Goal: Task Accomplishment & Management: Manage account settings

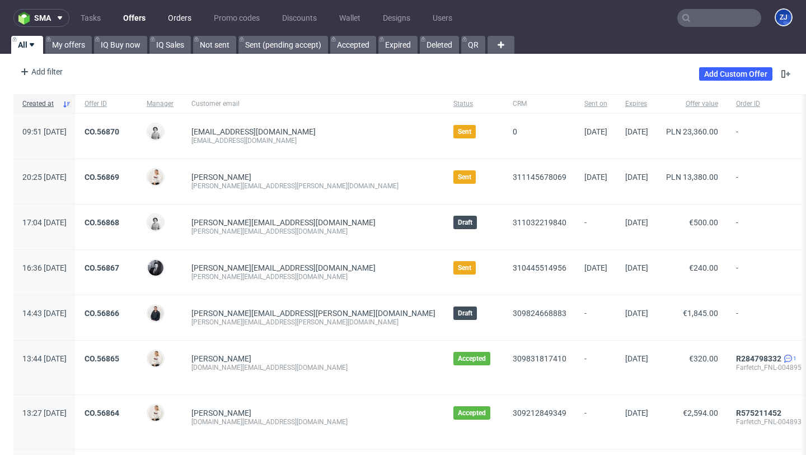
click at [183, 22] on link "Orders" at bounding box center [179, 18] width 37 height 18
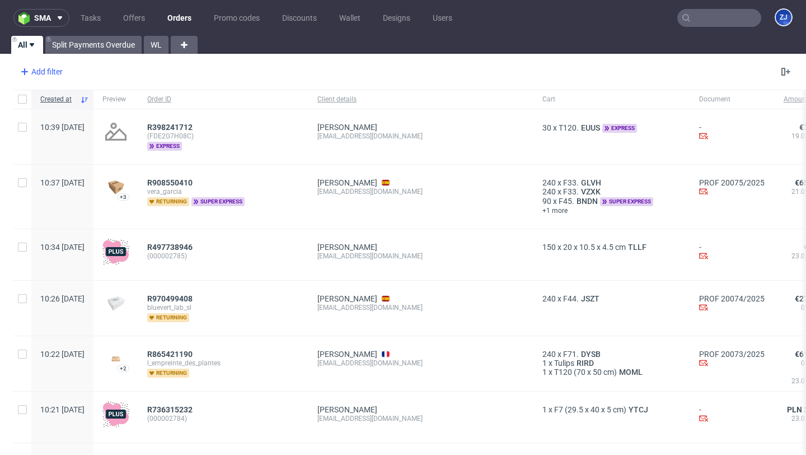
click at [41, 71] on div "Add filter" at bounding box center [40, 72] width 49 height 18
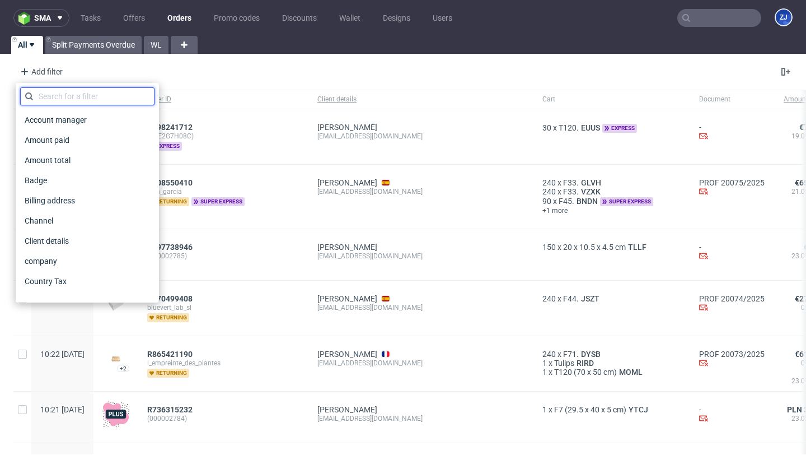
click at [66, 88] on input "text" at bounding box center [87, 96] width 134 height 18
type input "s"
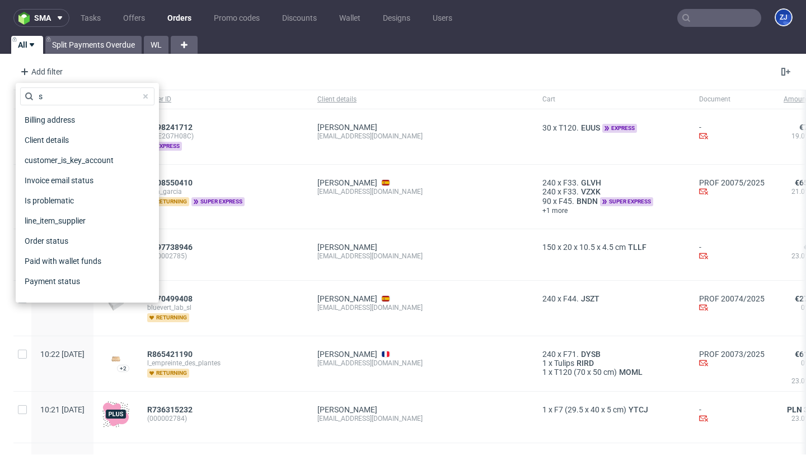
click at [31, 4] on nav "sma Tasks Offers Orders Promo codes Discounts Wallet Designs Users ZJ" at bounding box center [403, 18] width 806 height 36
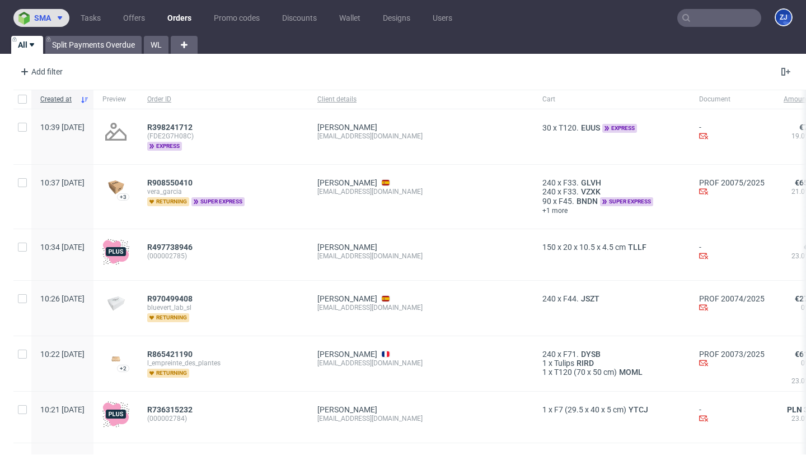
click at [34, 14] on span "sma" at bounding box center [42, 18] width 17 height 8
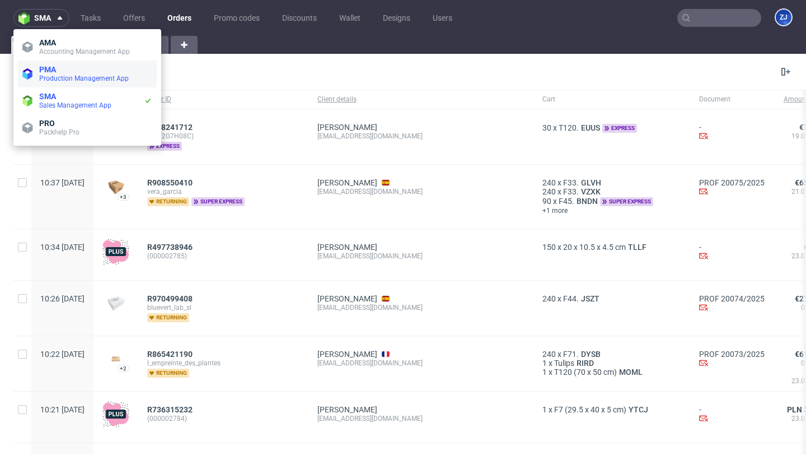
click at [45, 72] on span "PMA" at bounding box center [47, 69] width 17 height 9
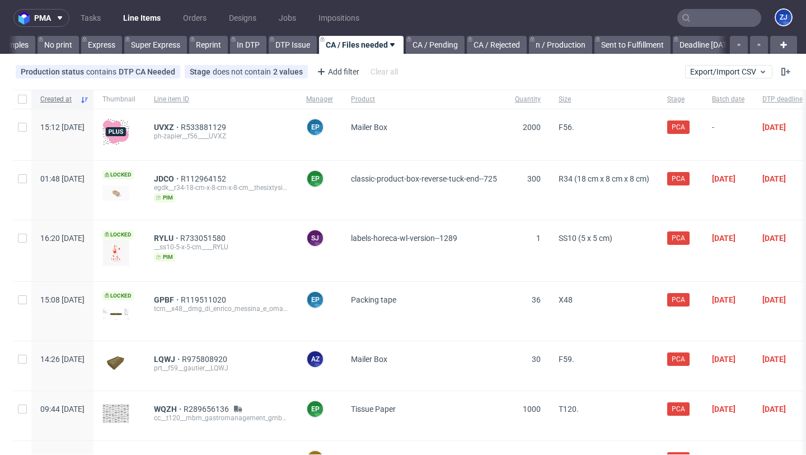
scroll to position [0, 527]
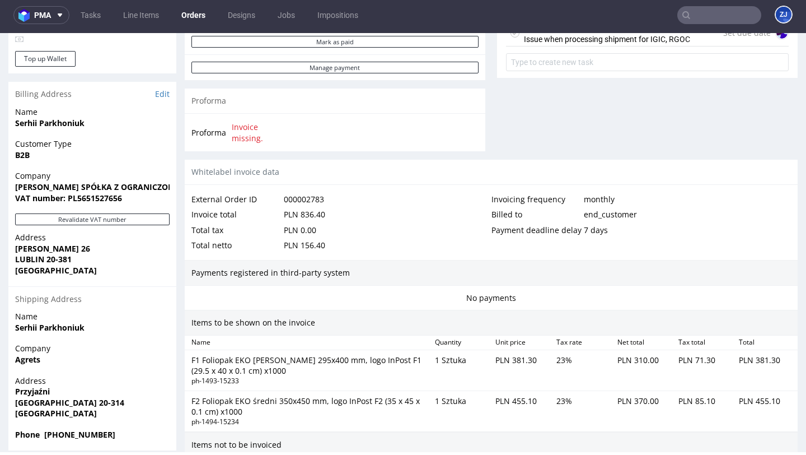
scroll to position [401, 0]
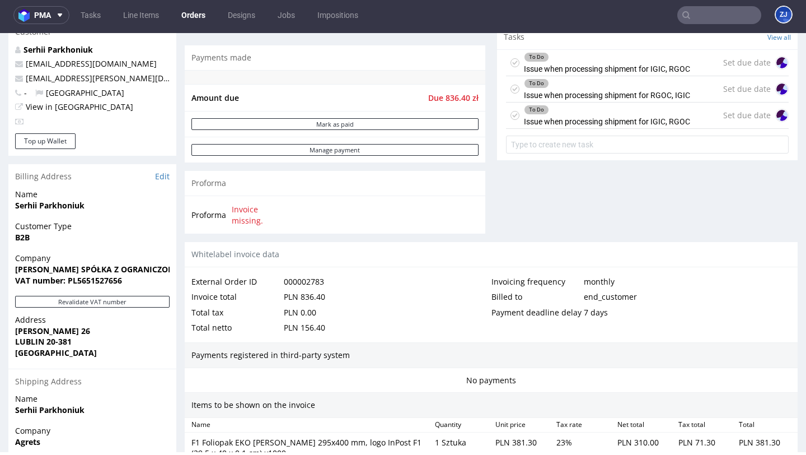
click at [654, 114] on div "To Do" at bounding box center [607, 109] width 165 height 9
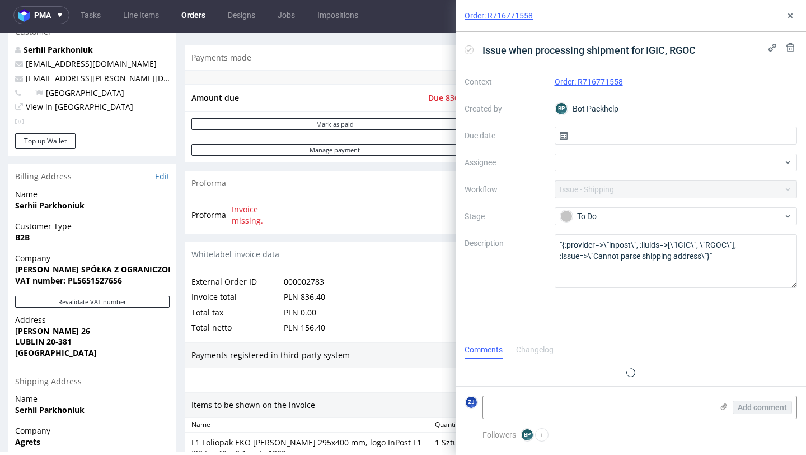
scroll to position [9, 0]
click at [796, 17] on button at bounding box center [790, 15] width 13 height 13
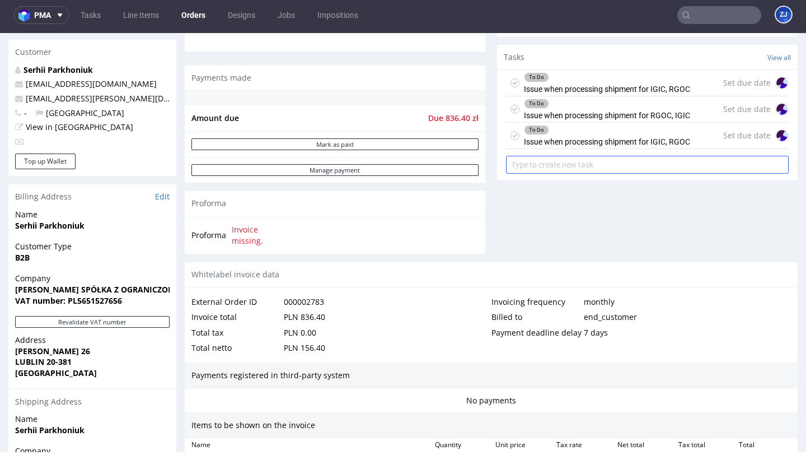
scroll to position [710, 0]
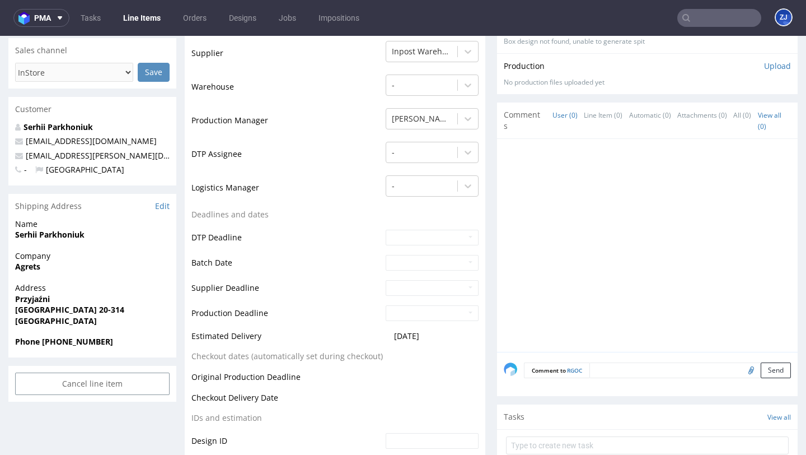
scroll to position [241, 0]
click at [34, 298] on strong "Przyjaźni" at bounding box center [32, 298] width 35 height 11
click at [110, 298] on span "Przyjaźni" at bounding box center [92, 298] width 155 height 11
click at [34, 268] on strong "Agrets" at bounding box center [27, 265] width 25 height 11
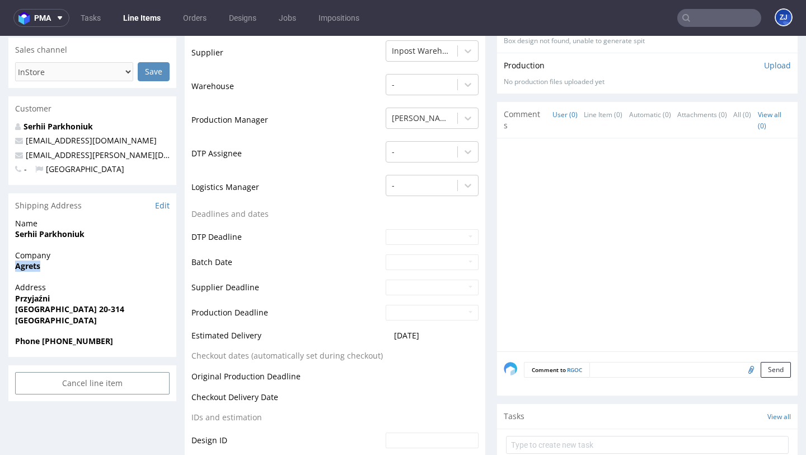
click at [34, 268] on strong "Agrets" at bounding box center [27, 265] width 25 height 11
click at [27, 296] on strong "Przyjaźni" at bounding box center [32, 298] width 35 height 11
copy strong "Przyjaźni"
click at [574, 106] on div "Comments User (0) Line Item (0) Automatic (0) Attachments (0) All (0) View all …" at bounding box center [647, 120] width 301 height 36
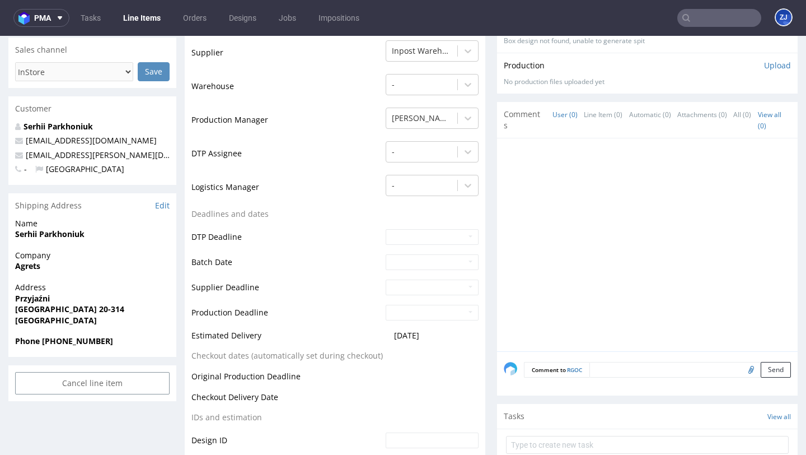
click at [73, 294] on span "Przyjaźni" at bounding box center [92, 298] width 155 height 11
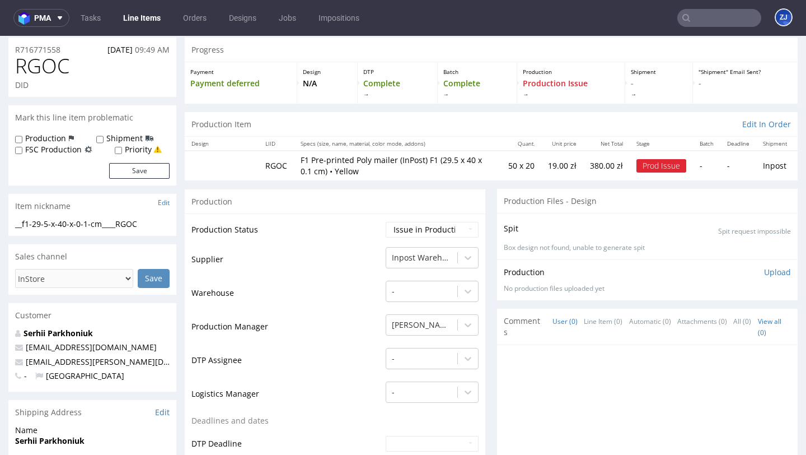
scroll to position [0, 0]
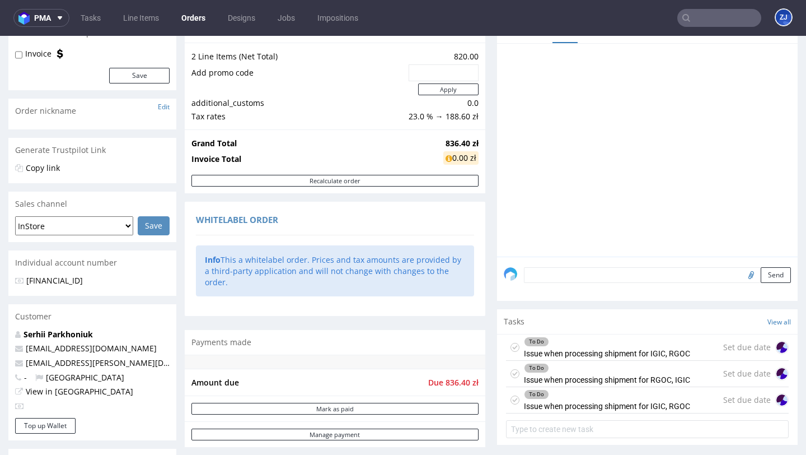
scroll to position [710, 0]
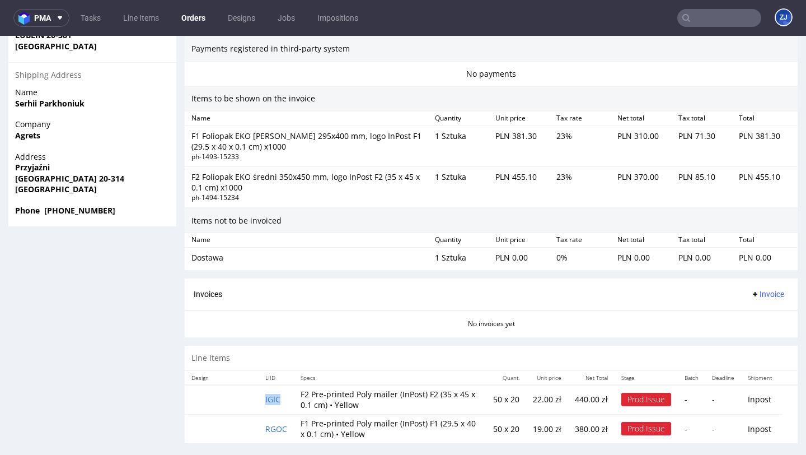
click at [270, 394] on td "IGIC" at bounding box center [276, 400] width 35 height 30
click at [273, 394] on td "IGIC" at bounding box center [276, 400] width 35 height 30
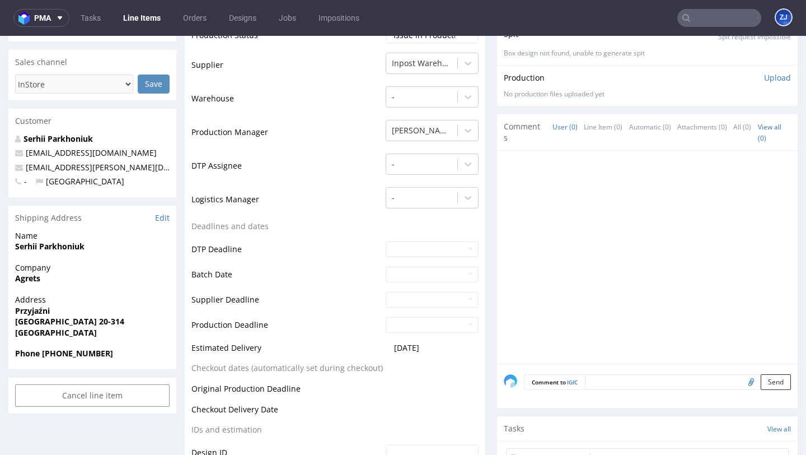
scroll to position [210, 0]
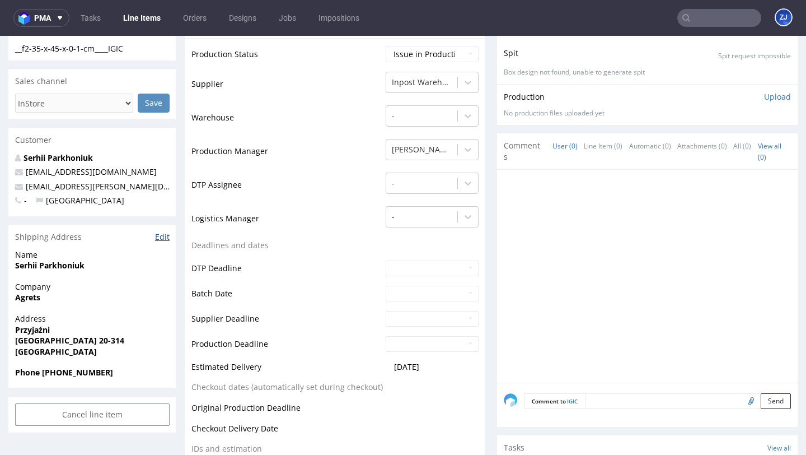
click at [167, 236] on link "Edit" at bounding box center [162, 236] width 15 height 11
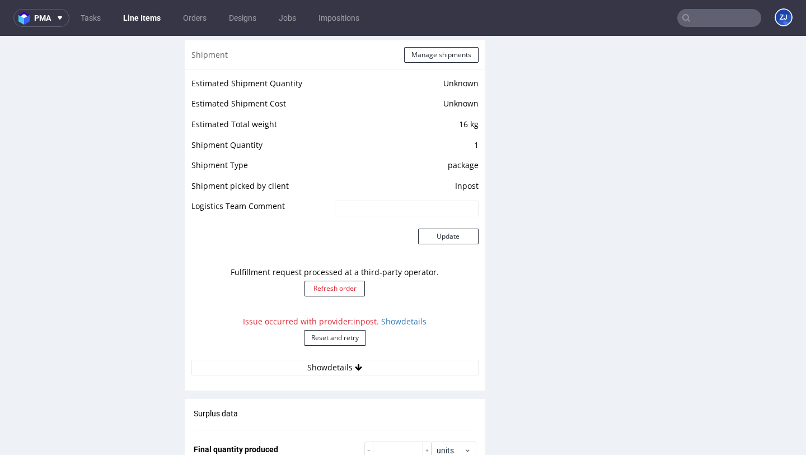
scroll to position [923, 0]
click at [422, 322] on link "Show details" at bounding box center [403, 320] width 45 height 11
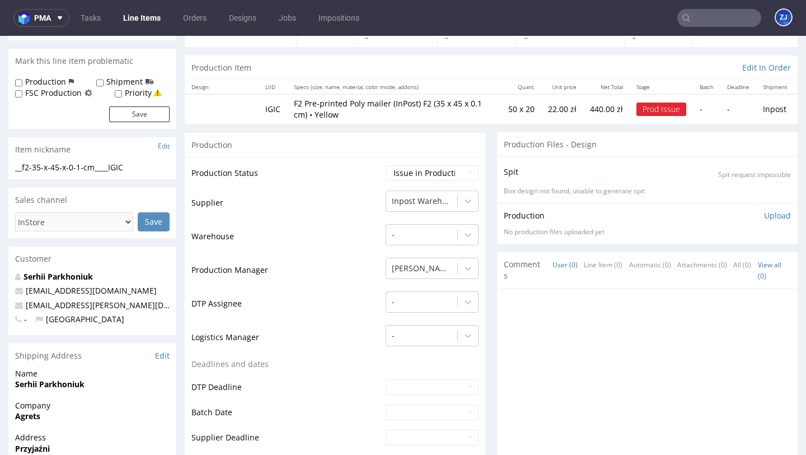
scroll to position [90, 0]
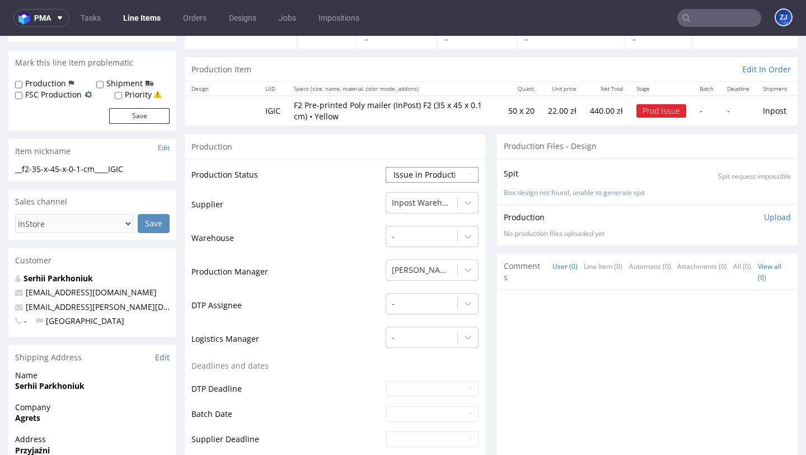
click at [423, 177] on select "Waiting for Artwork Waiting for Diecut Waiting for Mockup Waiting for DTP Waiti…" at bounding box center [432, 175] width 93 height 16
click at [403, 176] on select "Waiting for Artwork Waiting for Diecut Waiting for Mockup Waiting for DTP Waiti…" at bounding box center [432, 175] width 93 height 16
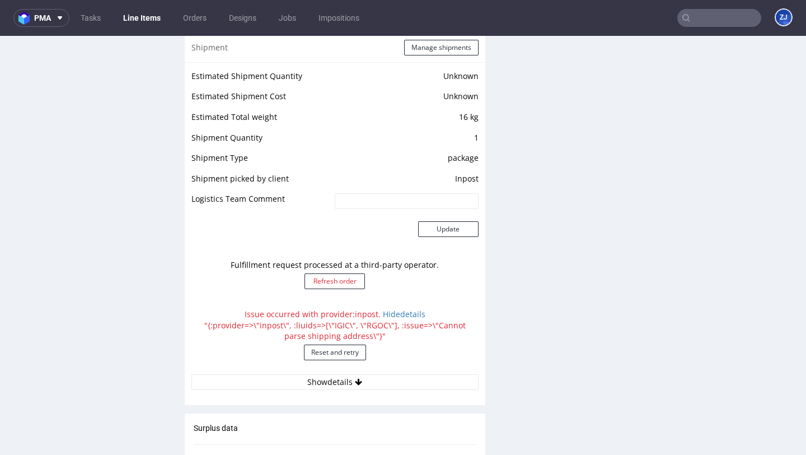
scroll to position [928, 0]
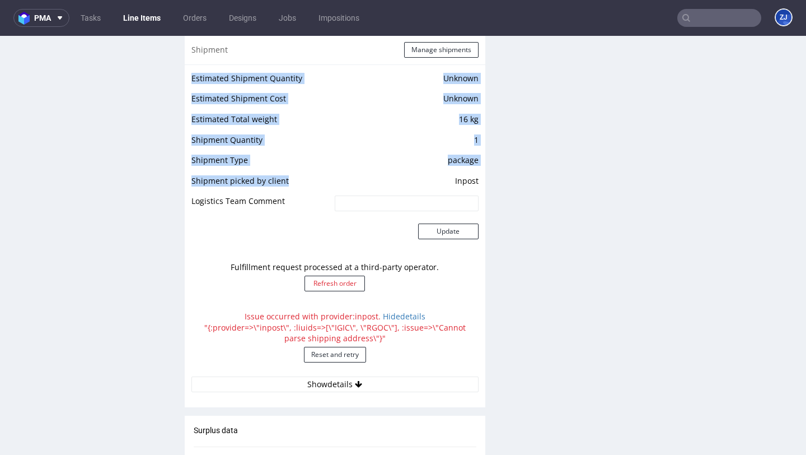
drag, startPoint x: 184, startPoint y: 180, endPoint x: 285, endPoint y: 188, distance: 101.1
click at [286, 188] on div "R716771558 19.09.2025 09:49 AM IGIC DID Mark this line item problematic Product…" at bounding box center [403, 111] width 806 height 1950
click at [285, 188] on td "Shipment picked by client" at bounding box center [261, 184] width 141 height 21
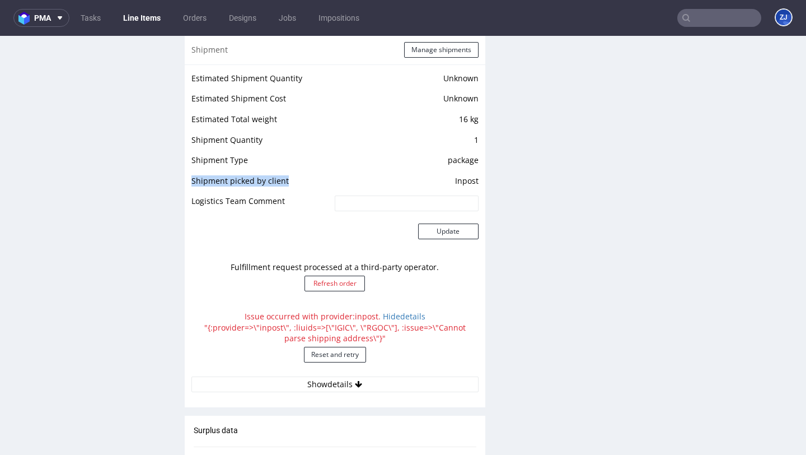
drag, startPoint x: 293, startPoint y: 183, endPoint x: 192, endPoint y: 181, distance: 100.8
click at [192, 181] on td "Shipment picked by client" at bounding box center [261, 184] width 141 height 21
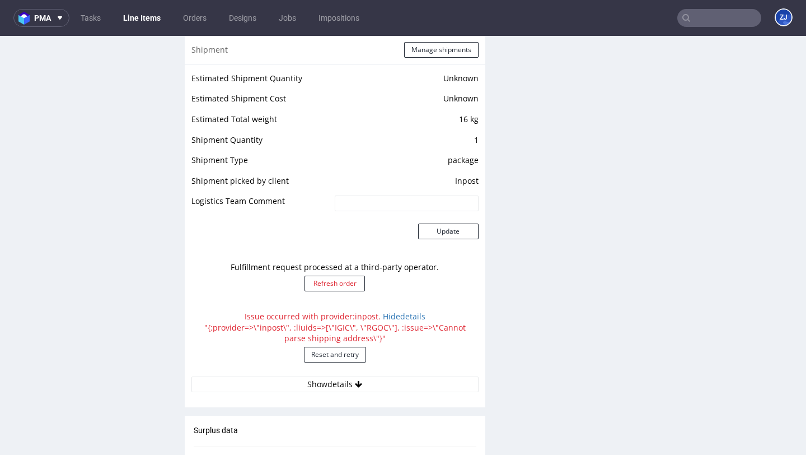
click at [467, 190] on td "Inpost" at bounding box center [405, 184] width 147 height 21
click at [470, 184] on td "Inpost" at bounding box center [405, 184] width 147 height 21
click at [587, 186] on div "Production Files - Design Spit Spit request impossible Box design not found, un…" at bounding box center [647, 137] width 301 height 1683
click at [143, 20] on link "Line Items" at bounding box center [141, 18] width 51 height 18
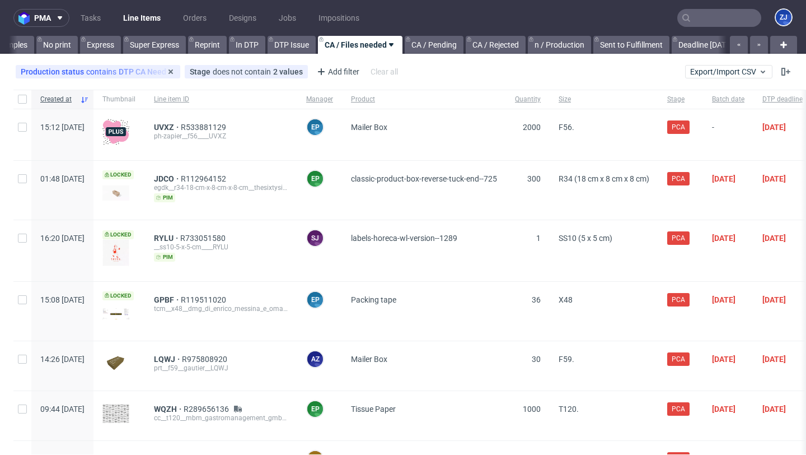
scroll to position [0, 527]
click at [176, 47] on link "Super Express" at bounding box center [154, 45] width 63 height 18
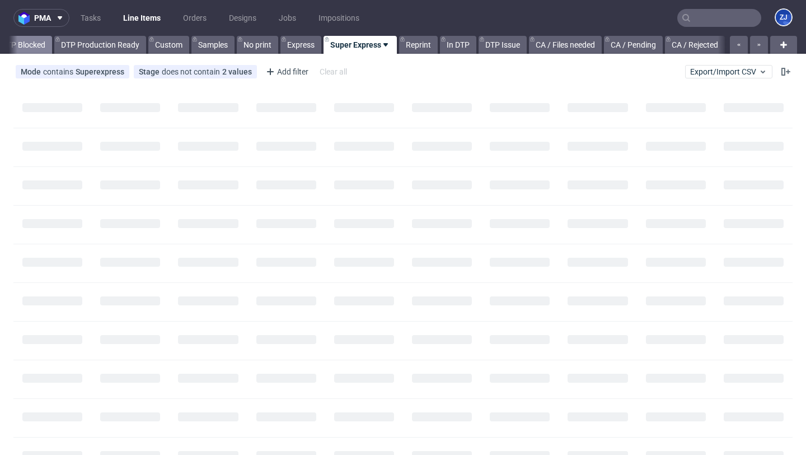
click at [32, 45] on link "DTP Blocked" at bounding box center [23, 45] width 57 height 18
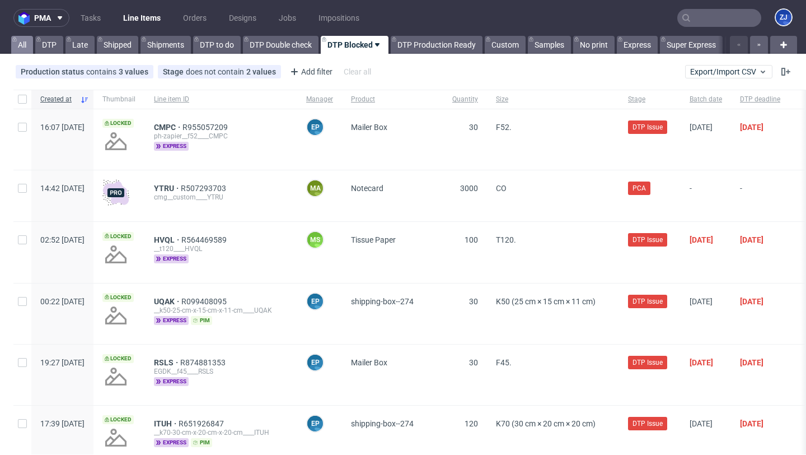
click at [29, 45] on link "All" at bounding box center [22, 45] width 22 height 18
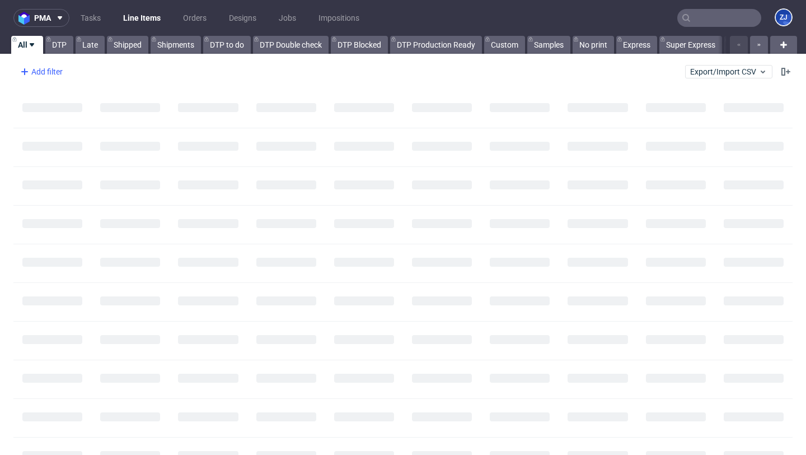
click at [58, 71] on div "Add filter" at bounding box center [40, 72] width 49 height 18
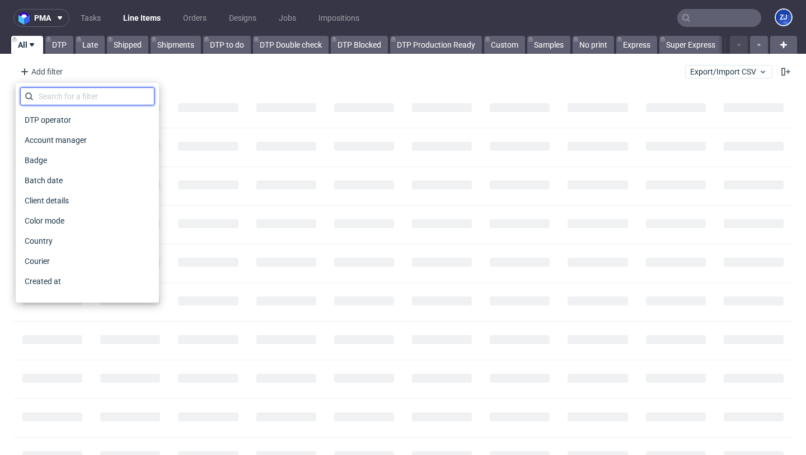
click at [63, 97] on input "text" at bounding box center [87, 96] width 134 height 18
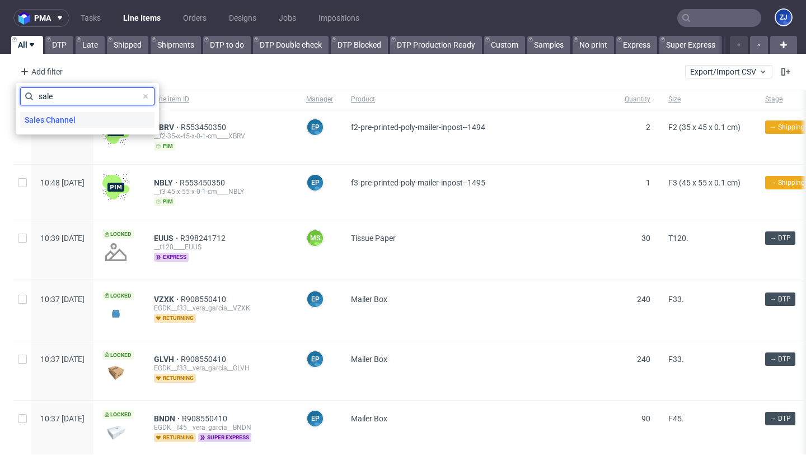
type input "sale"
click at [73, 119] on span "Sales Channel" at bounding box center [50, 120] width 60 height 16
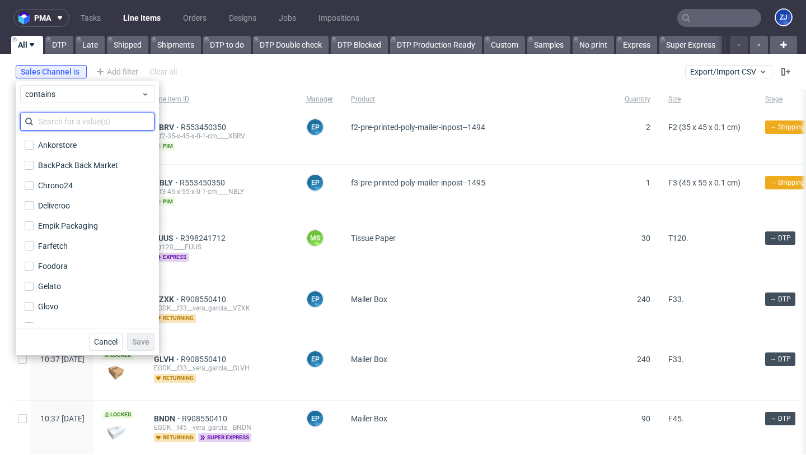
click at [73, 121] on input "text" at bounding box center [87, 122] width 134 height 18
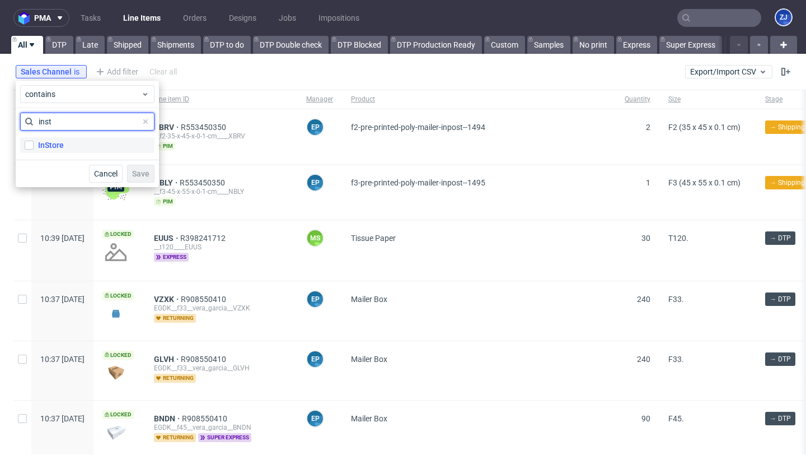
type input "inst"
click at [76, 146] on label "InStore" at bounding box center [87, 145] width 134 height 16
click at [34, 146] on input "InStore" at bounding box center [29, 145] width 9 height 9
checkbox input "true"
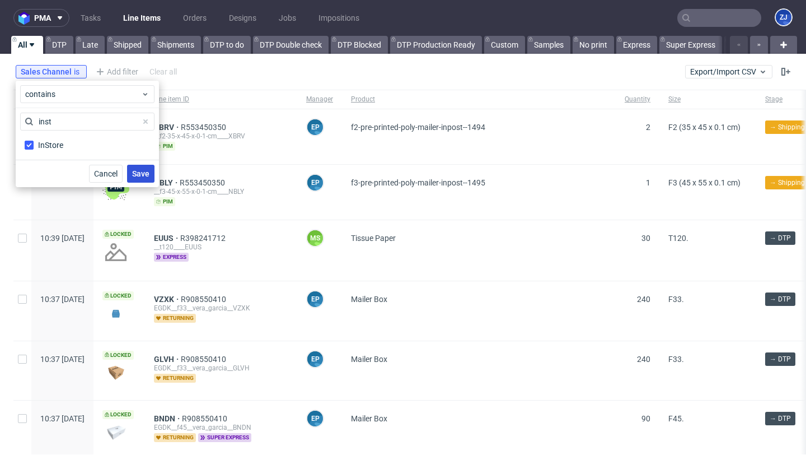
click at [139, 170] on span "Save" at bounding box center [140, 174] width 17 height 8
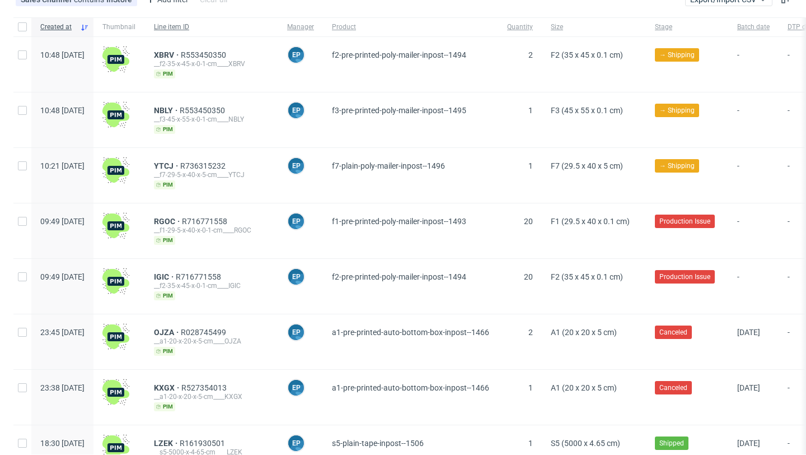
scroll to position [105, 0]
click at [180, 162] on span "YTCJ" at bounding box center [167, 165] width 26 height 9
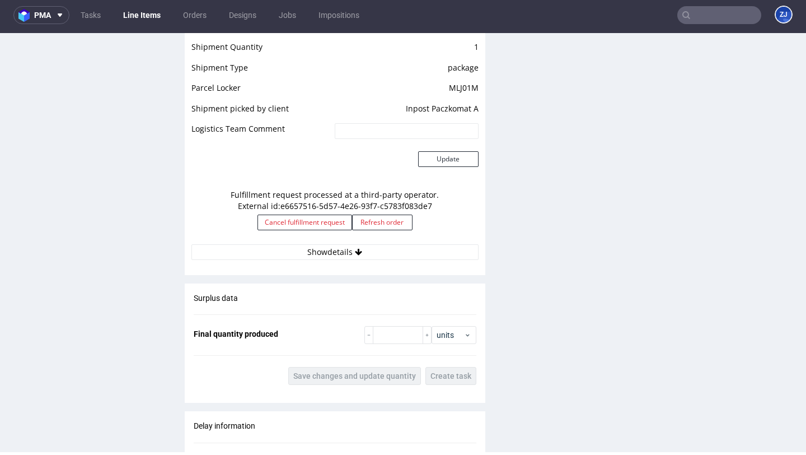
scroll to position [1024, 0]
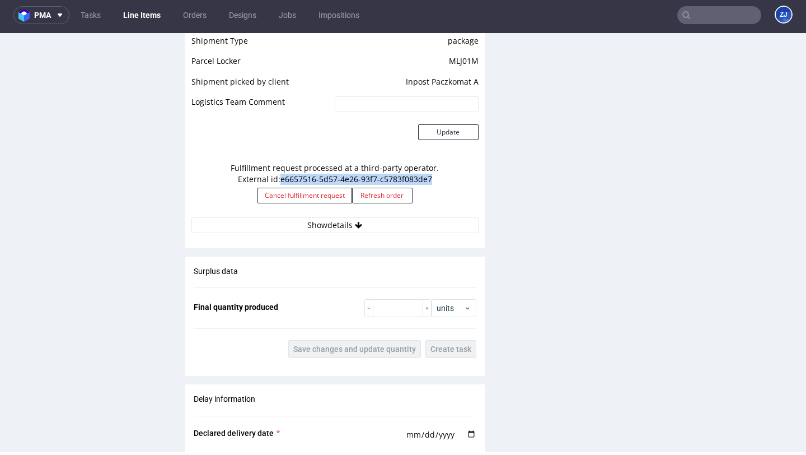
drag, startPoint x: 276, startPoint y: 180, endPoint x: 472, endPoint y: 179, distance: 196.0
click at [472, 179] on div "Fulfillment request processed at a third-party operator. External id: e6657516-…" at bounding box center [334, 187] width 287 height 60
click at [354, 161] on div "Fulfillment request processed at a third-party operator. External id: e6657516-…" at bounding box center [334, 187] width 287 height 60
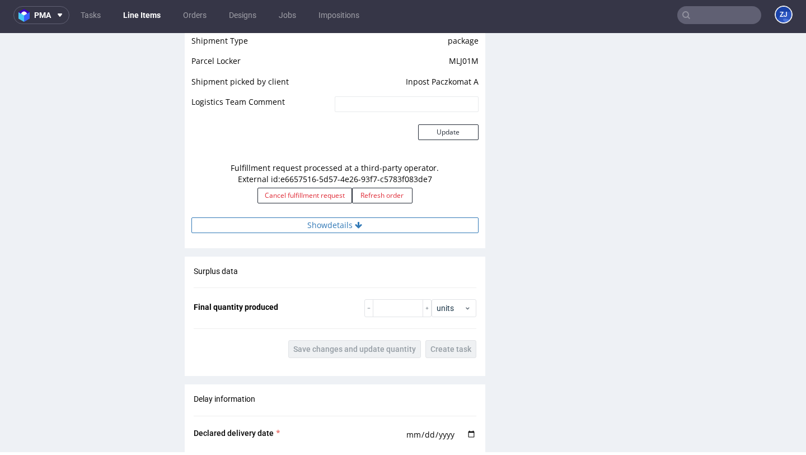
click at [286, 222] on button "Show details" at bounding box center [334, 225] width 287 height 16
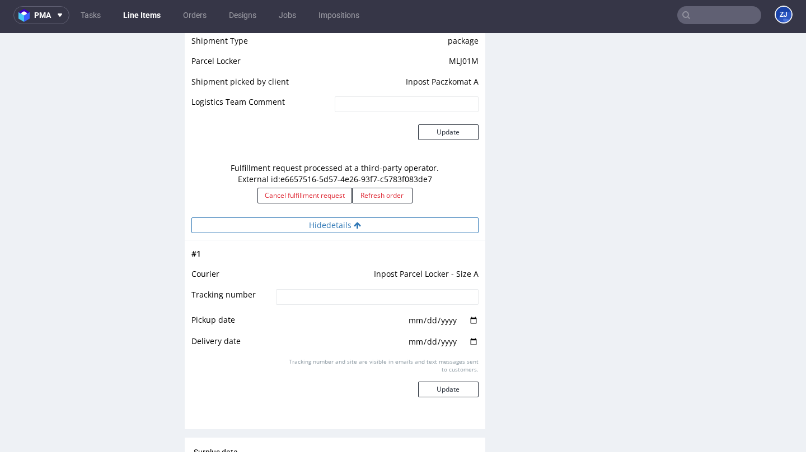
click at [286, 222] on button "Hide details" at bounding box center [334, 225] width 287 height 16
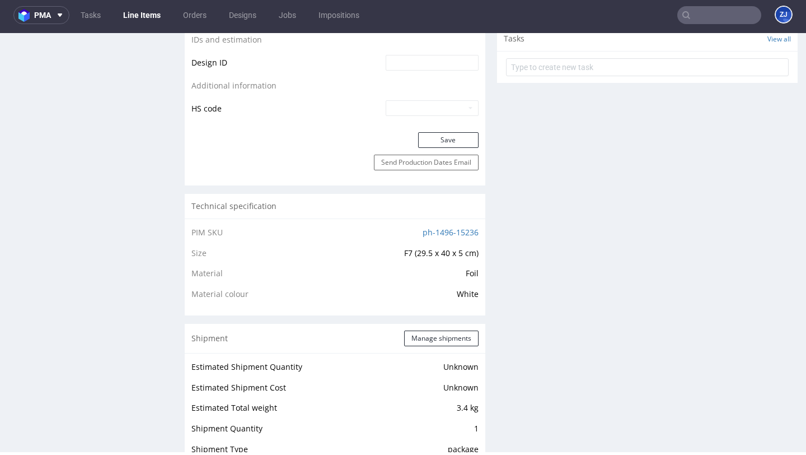
scroll to position [0, 0]
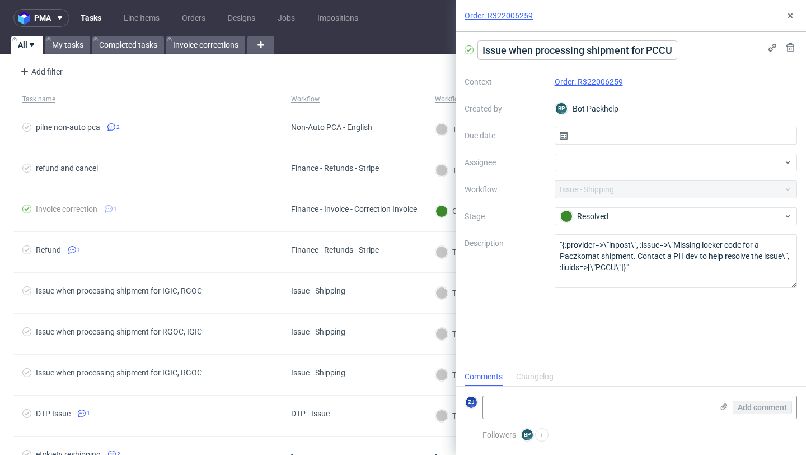
scroll to position [9, 0]
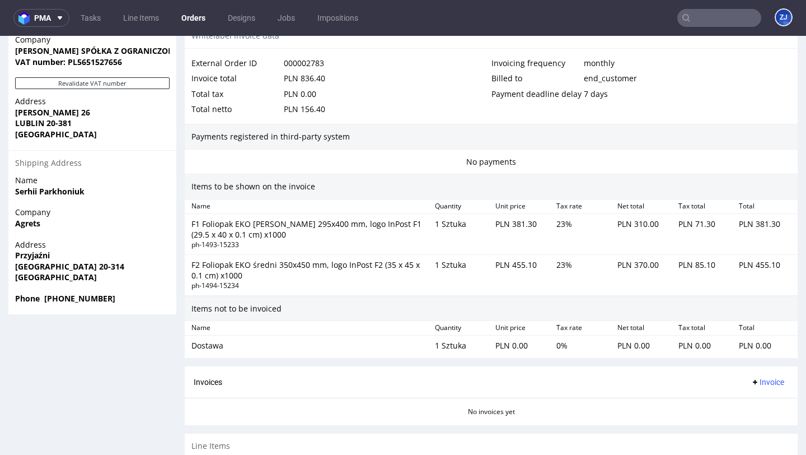
scroll to position [710, 0]
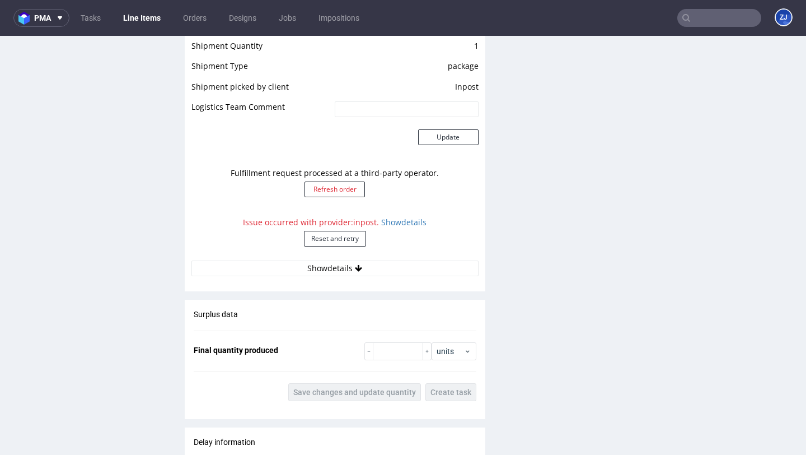
scroll to position [1020, 0]
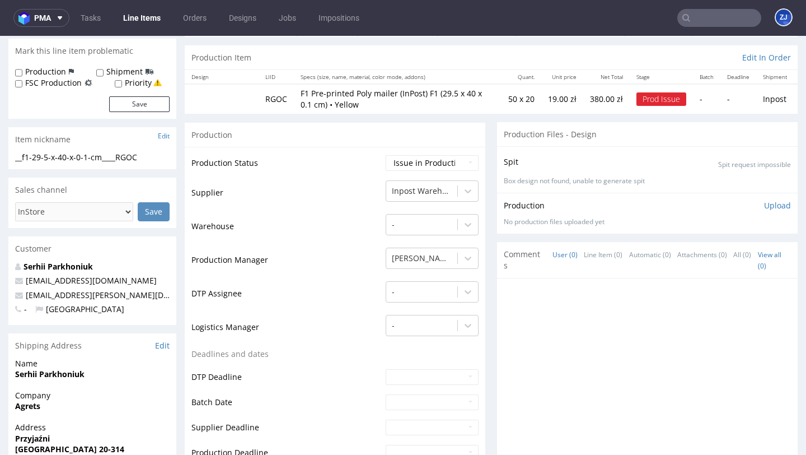
scroll to position [343, 0]
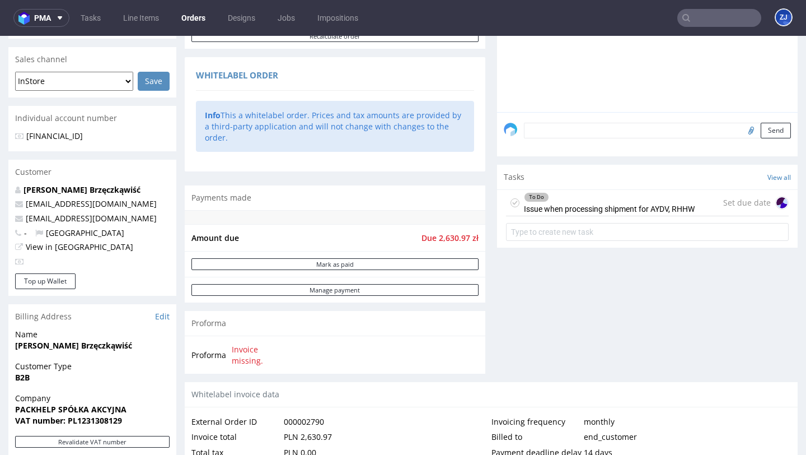
scroll to position [291, 0]
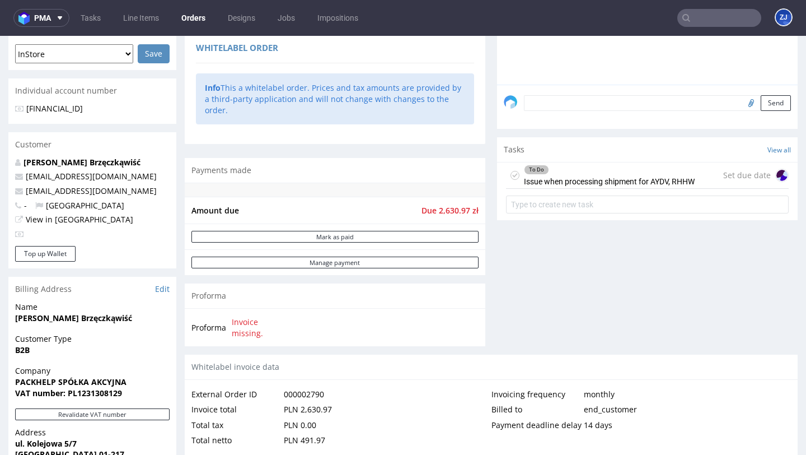
click at [605, 188] on div "To Do Issue when processing shipment for AYDV, RHHW" at bounding box center [609, 175] width 171 height 26
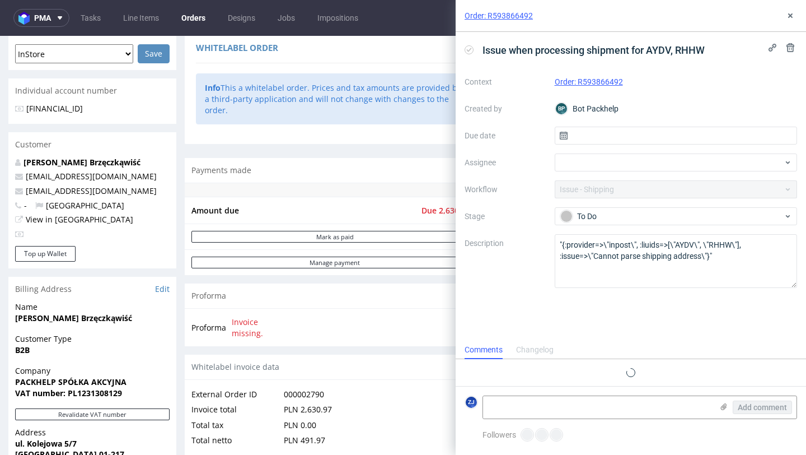
scroll to position [9, 0]
click at [790, 17] on icon at bounding box center [790, 15] width 9 height 9
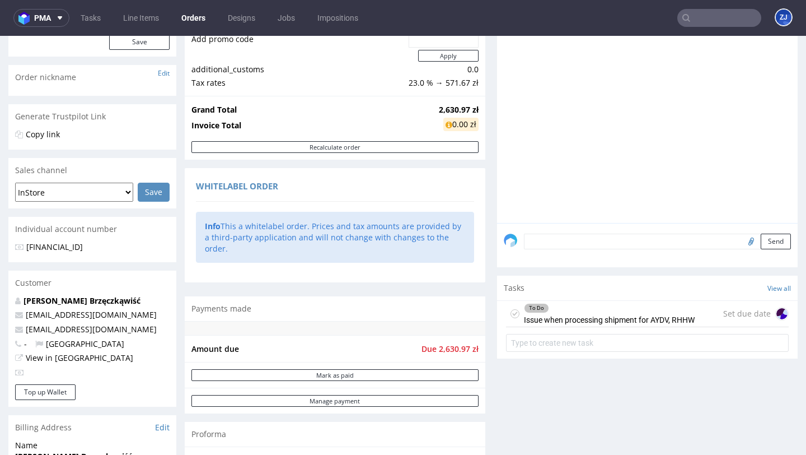
scroll to position [154, 0]
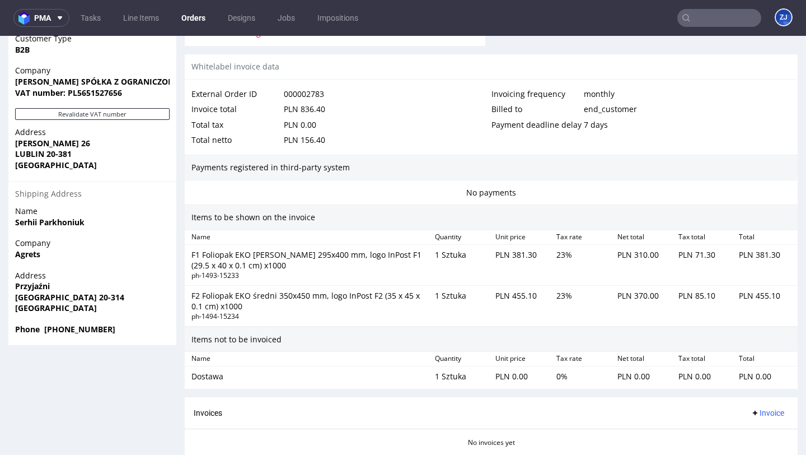
scroll to position [404, 0]
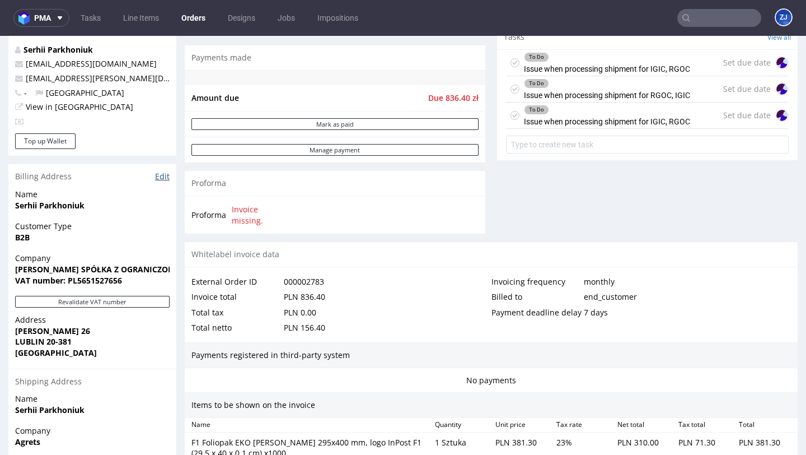
click at [161, 177] on link "Edit" at bounding box center [162, 176] width 15 height 11
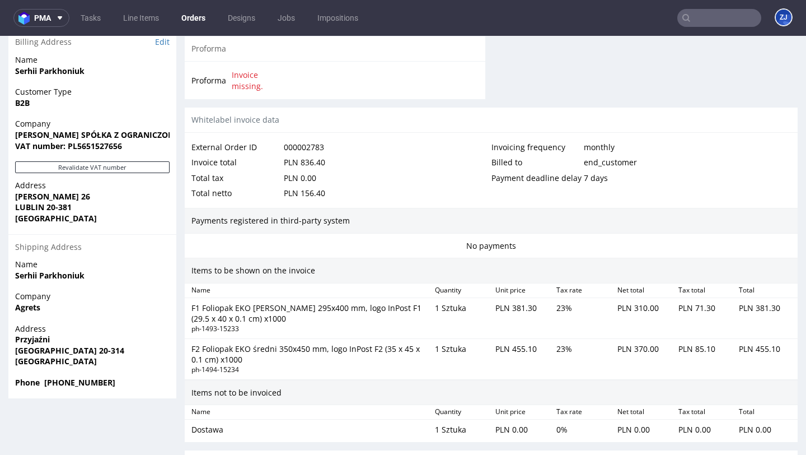
scroll to position [710, 0]
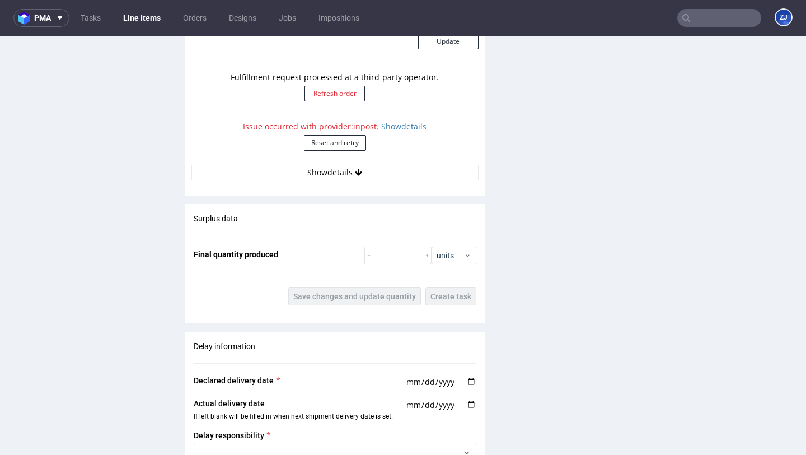
scroll to position [1137, 0]
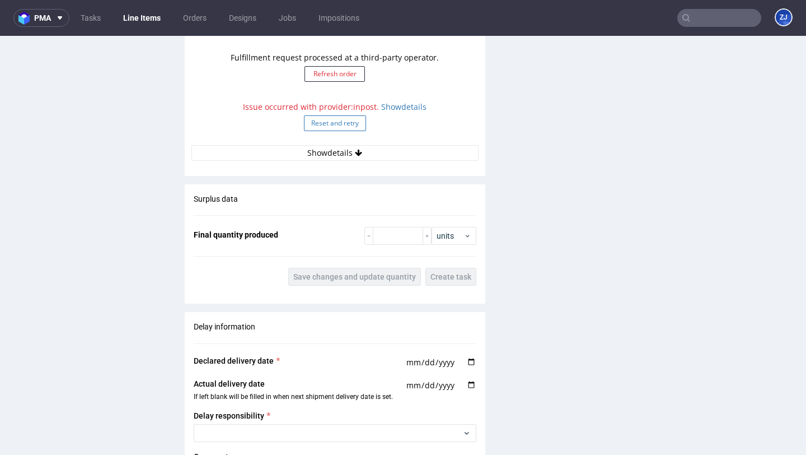
click at [343, 128] on button "Reset and retry" at bounding box center [335, 123] width 62 height 16
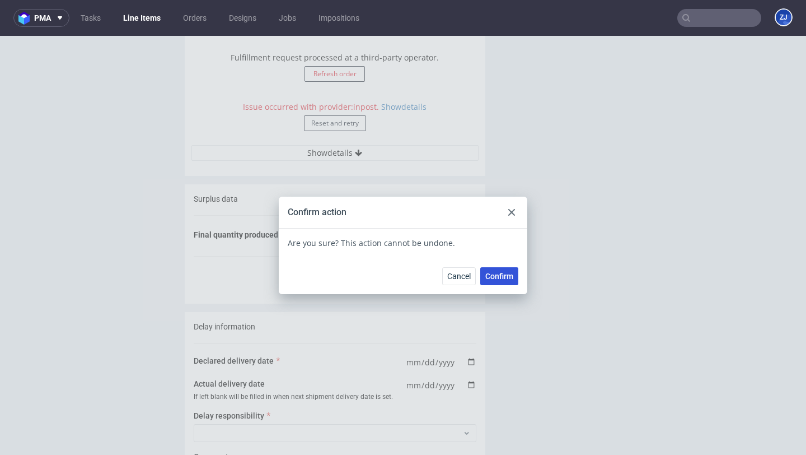
click at [506, 277] on span "Confirm" at bounding box center [499, 276] width 28 height 8
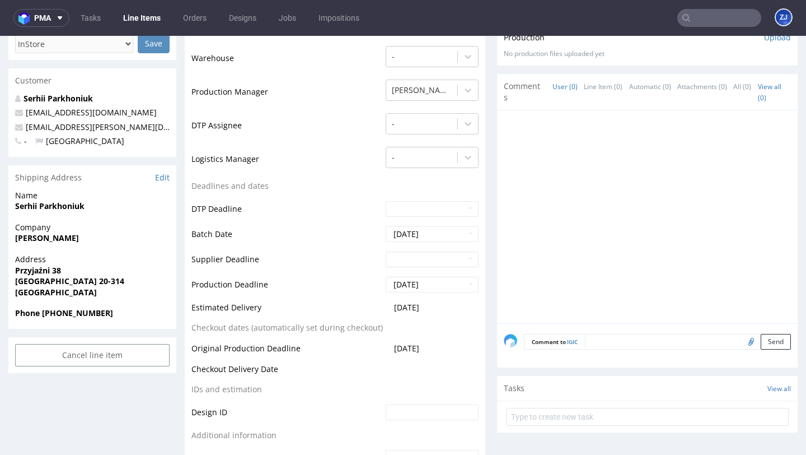
scroll to position [0, 0]
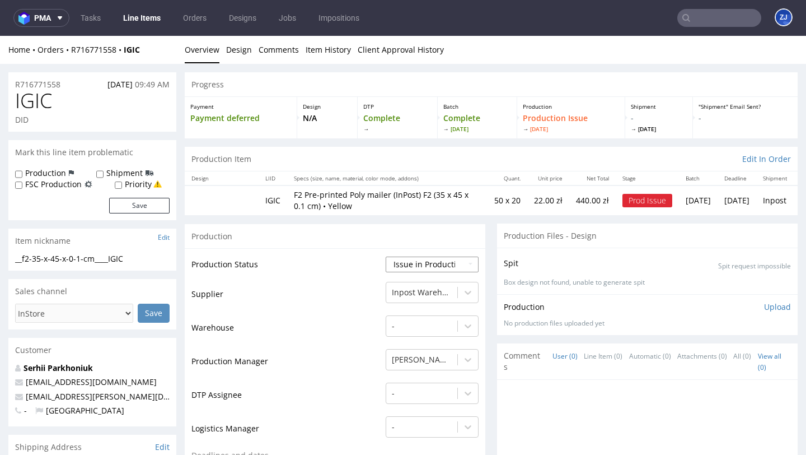
click at [421, 269] on select "Waiting for Artwork Waiting for Diecut Waiting for Mockup Waiting for DTP Waiti…" at bounding box center [432, 264] width 93 height 16
click at [386, 256] on select "Waiting for Artwork Waiting for Diecut Waiting for Mockup Waiting for DTP Waiti…" at bounding box center [432, 264] width 93 height 16
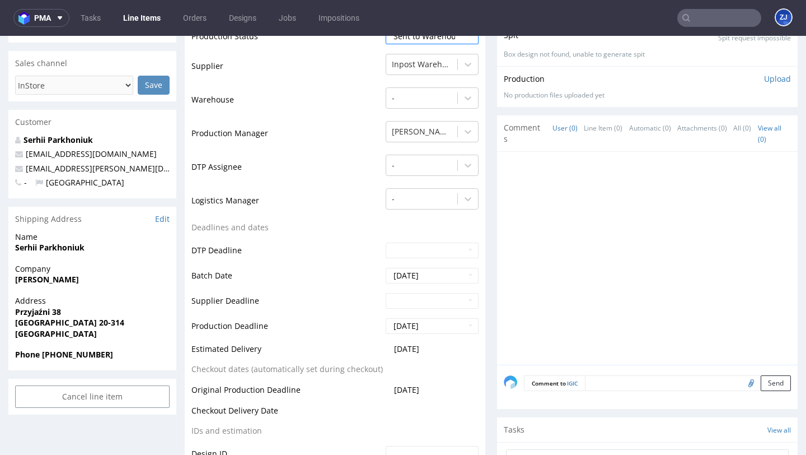
scroll to position [395, 0]
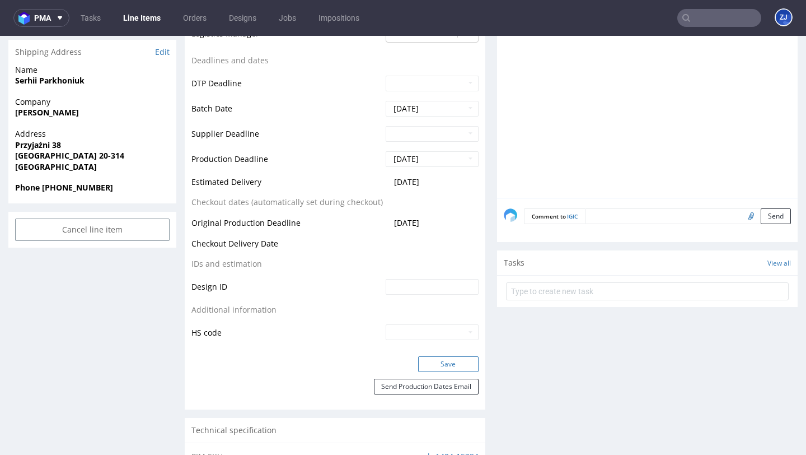
click at [439, 356] on button "Save" at bounding box center [448, 364] width 60 height 16
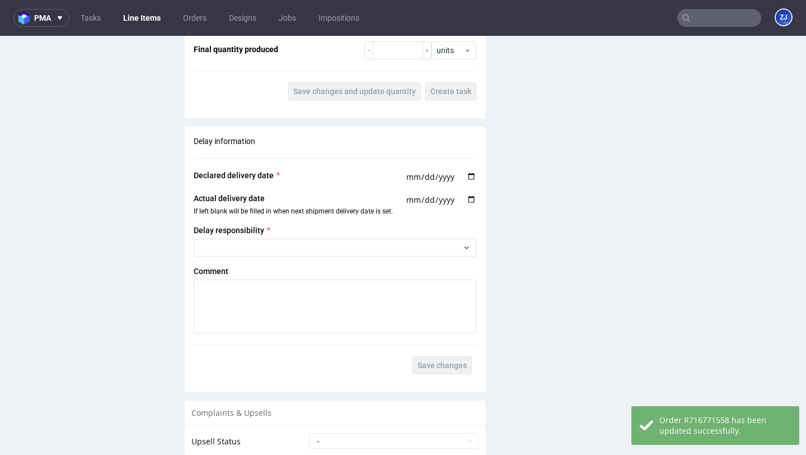
scroll to position [1505, 0]
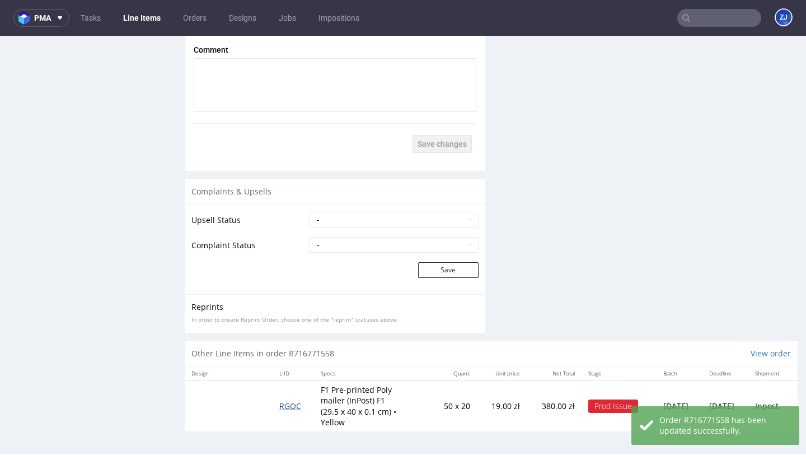
click at [286, 400] on span "RGOC" at bounding box center [290, 405] width 22 height 11
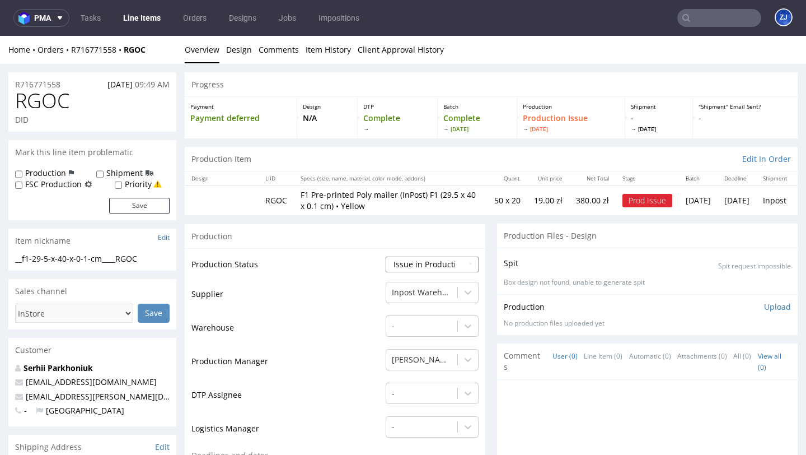
click at [432, 268] on select "Waiting for Artwork Waiting for Diecut Waiting for Mockup Waiting for DTP Waiti…" at bounding box center [432, 264] width 93 height 16
select select "sent_to_warehouse_fulfillment"
click at [386, 256] on select "Waiting for Artwork Waiting for Diecut Waiting for Mockup Waiting for DTP Waiti…" at bounding box center [432, 264] width 93 height 16
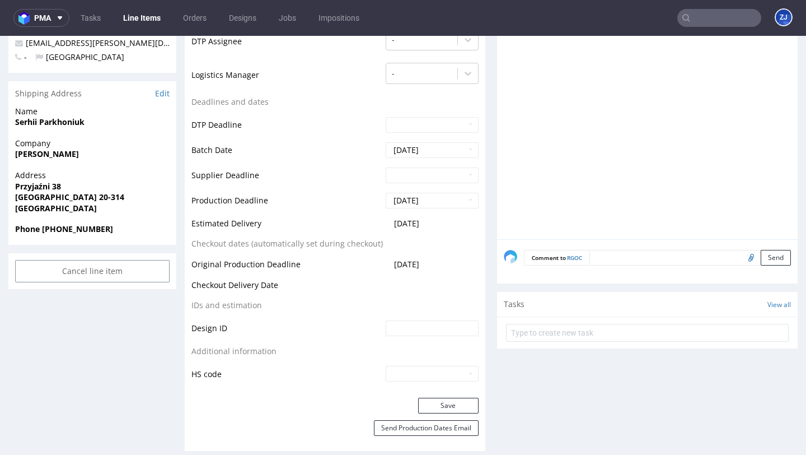
scroll to position [415, 0]
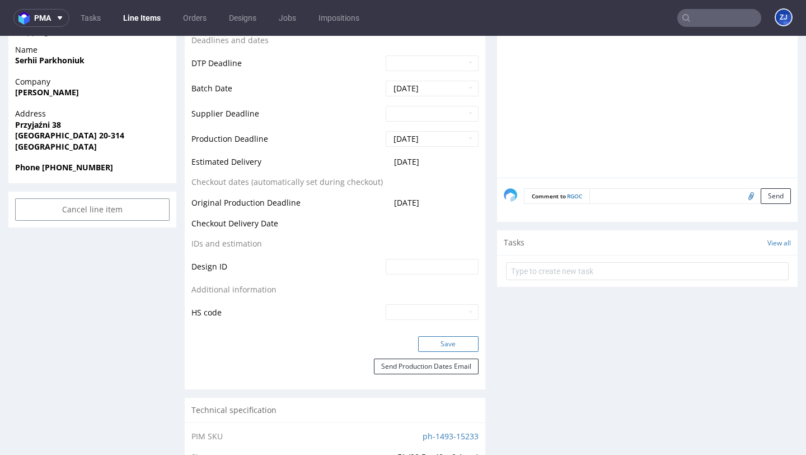
click at [424, 342] on button "Save" at bounding box center [448, 344] width 60 height 16
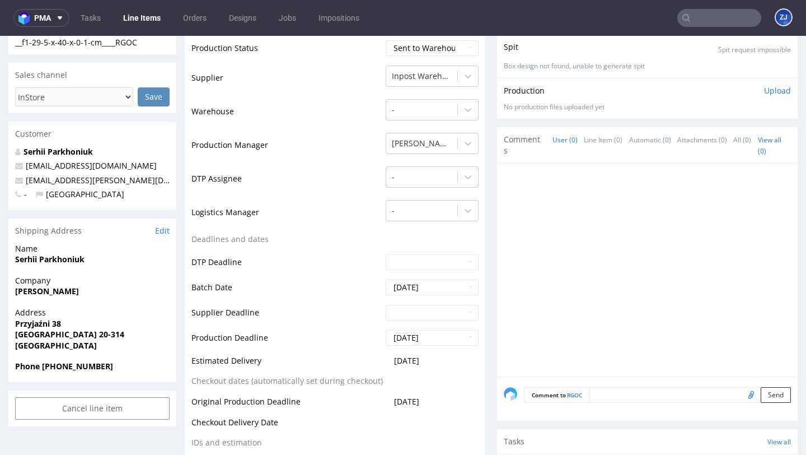
scroll to position [0, 0]
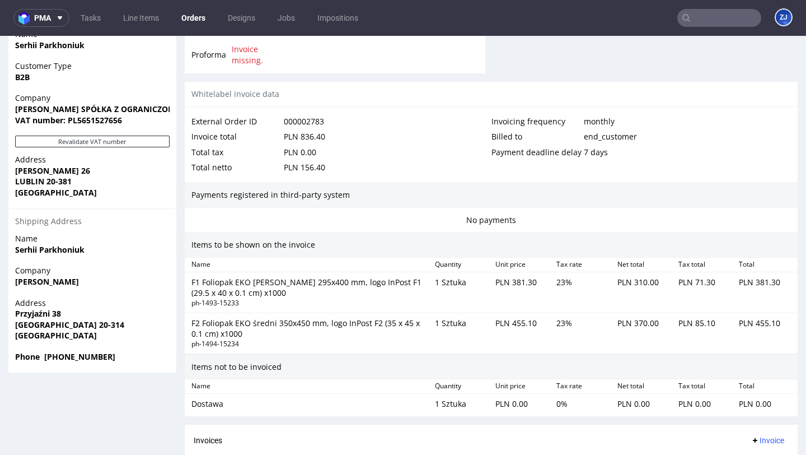
scroll to position [219, 0]
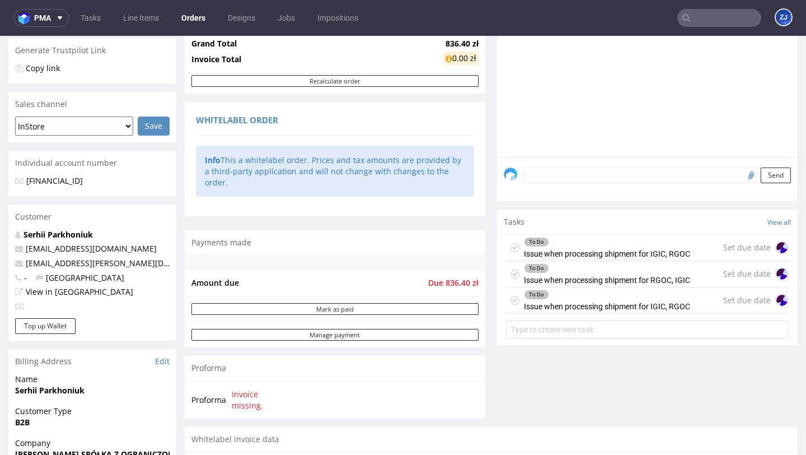
click at [513, 252] on icon at bounding box center [515, 247] width 9 height 9
click at [512, 278] on icon at bounding box center [515, 273] width 9 height 9
click at [512, 305] on icon at bounding box center [515, 300] width 9 height 9
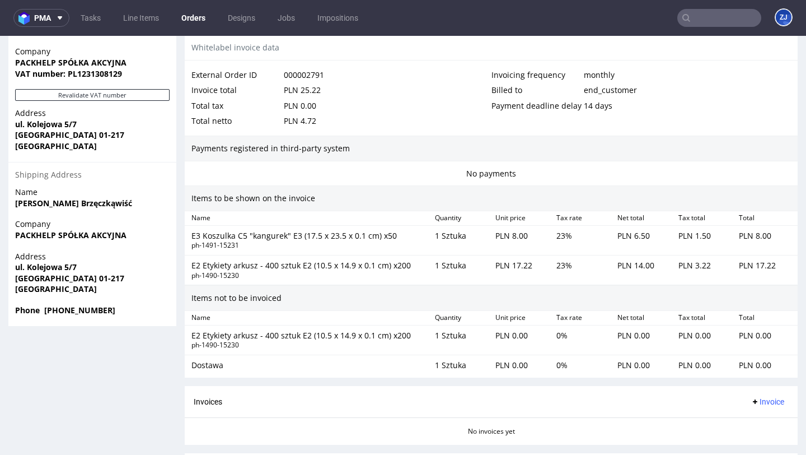
scroll to position [718, 0]
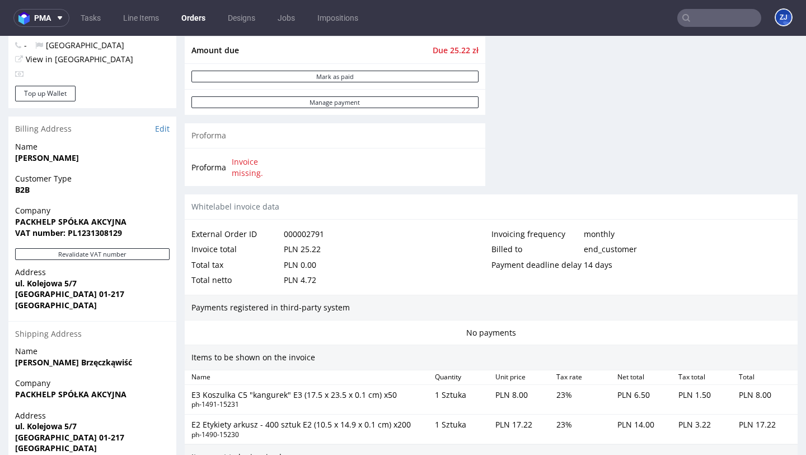
scroll to position [452, 0]
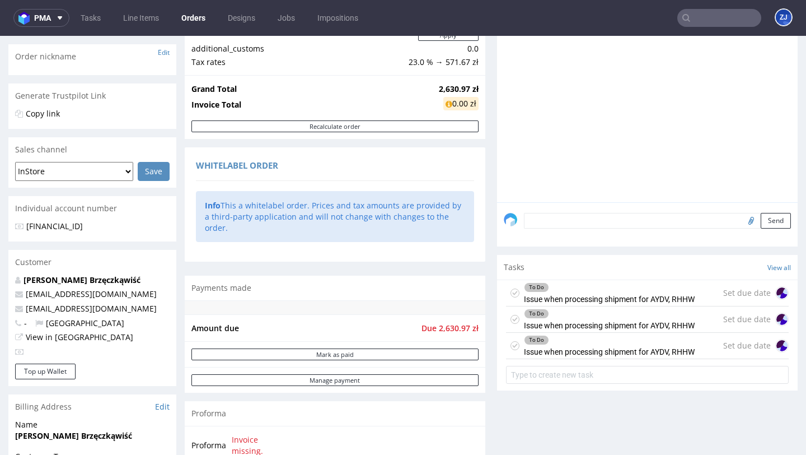
scroll to position [193, 0]
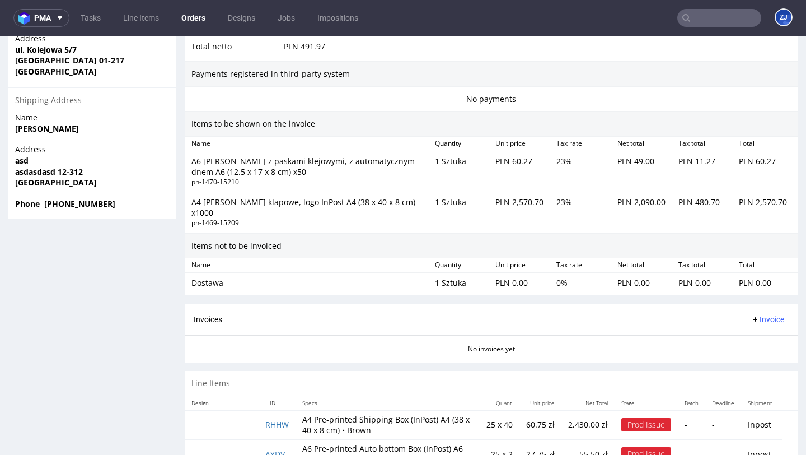
scroll to position [686, 0]
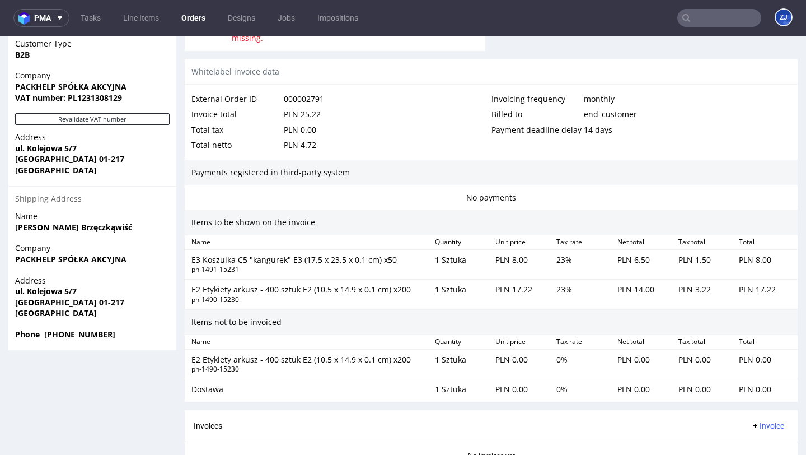
scroll to position [544, 0]
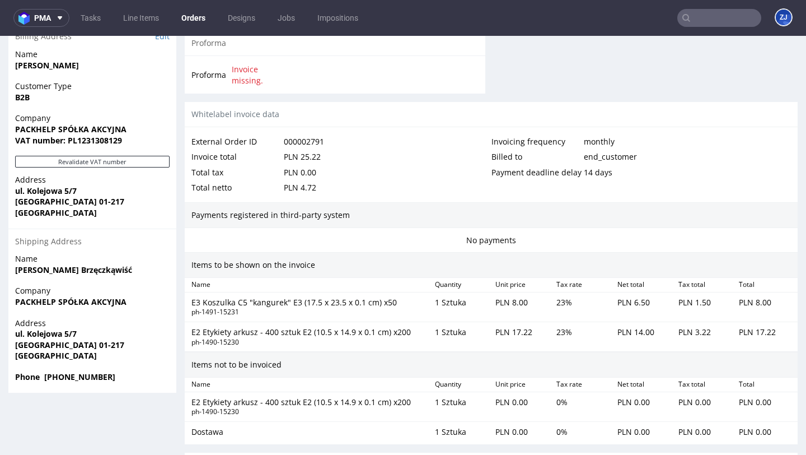
click at [250, 102] on div "Whitelabel invoice data" at bounding box center [491, 114] width 613 height 25
copy div "Whitelabel invoice data"
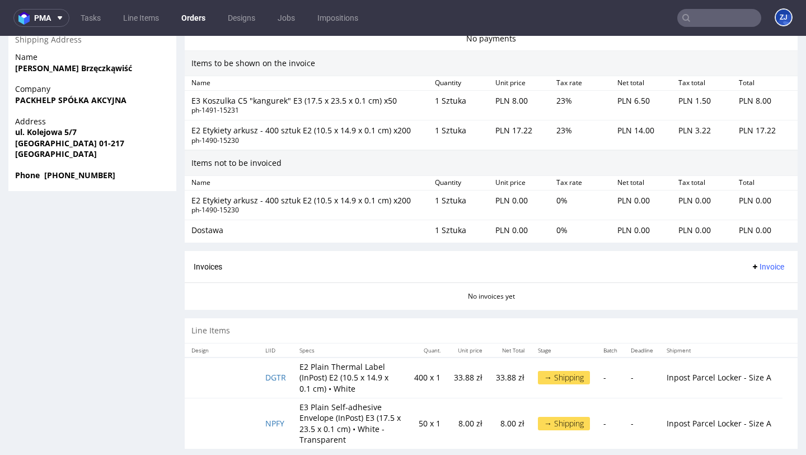
scroll to position [746, 0]
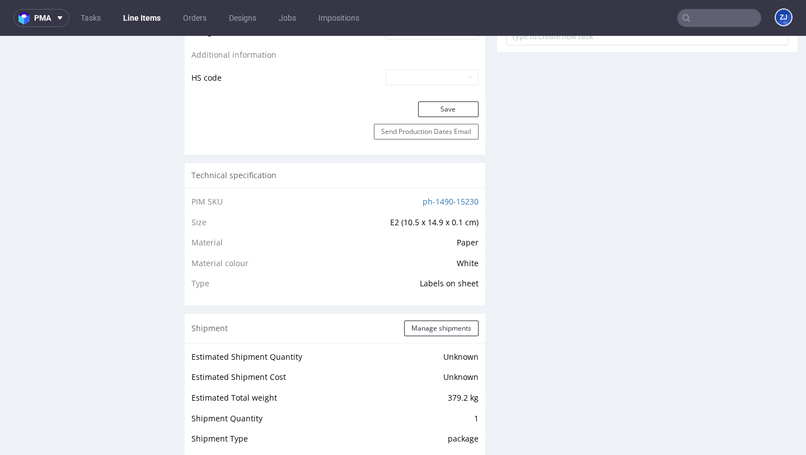
scroll to position [651, 0]
click at [461, 199] on link "ph-1490-15230" at bounding box center [451, 200] width 56 height 11
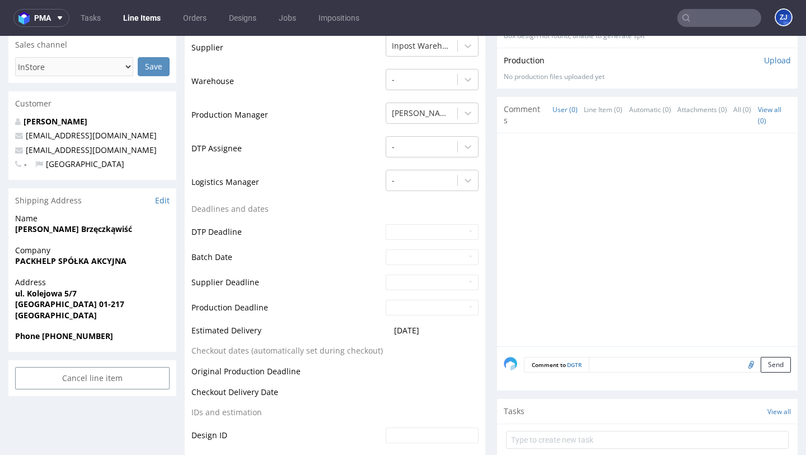
scroll to position [0, 0]
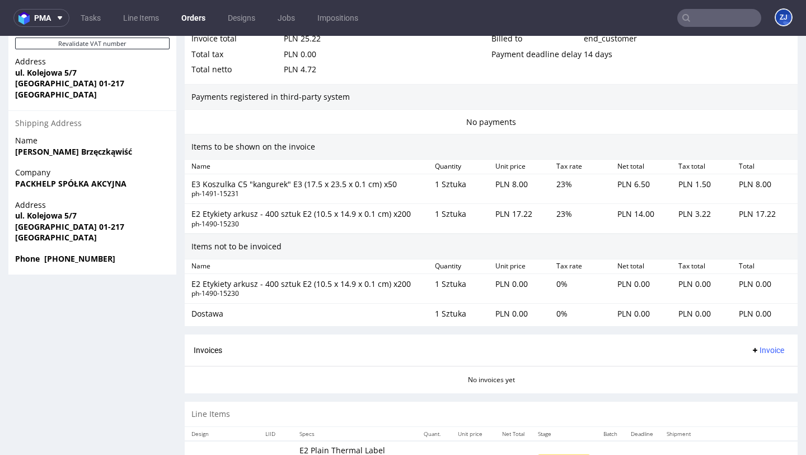
scroll to position [661, 0]
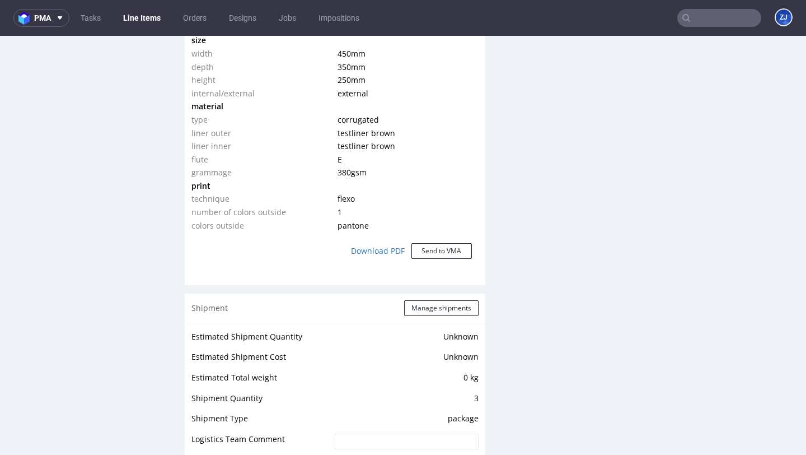
scroll to position [1117, 0]
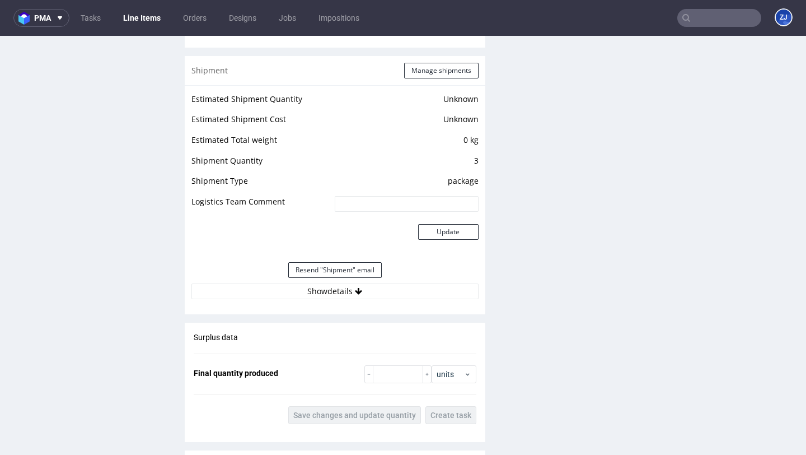
click at [307, 284] on button "Show details" at bounding box center [334, 291] width 287 height 16
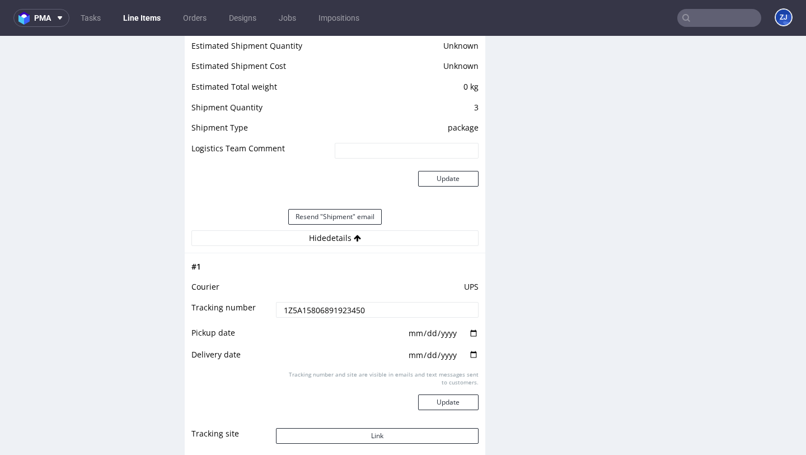
scroll to position [1171, 0]
click at [394, 431] on button "Link" at bounding box center [377, 435] width 202 height 16
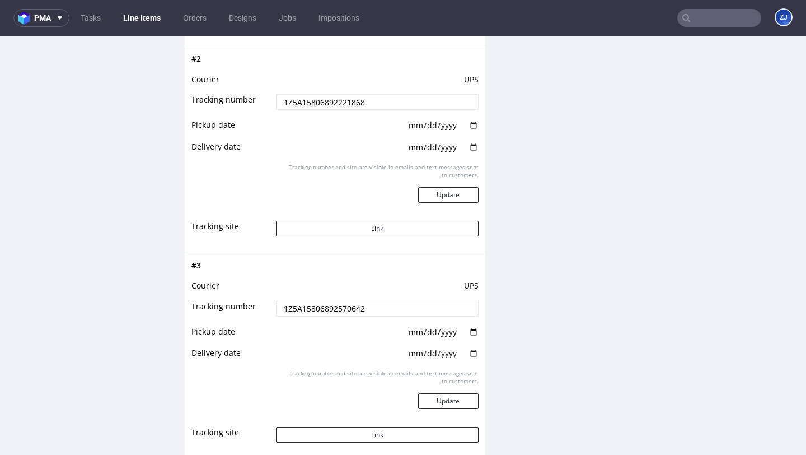
scroll to position [1587, 0]
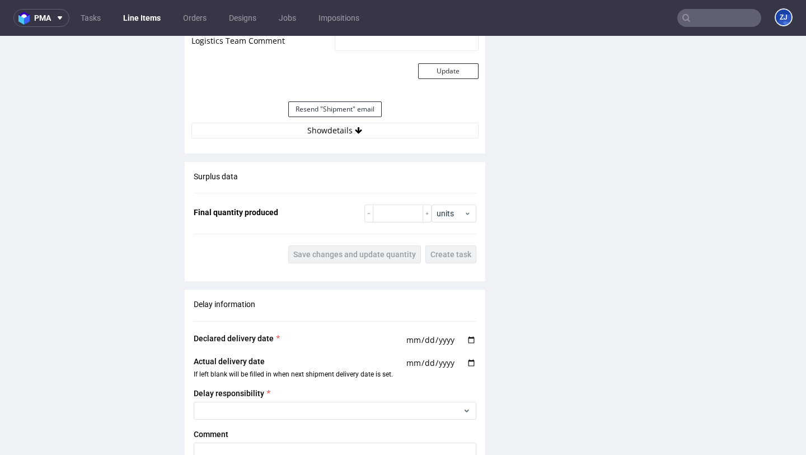
scroll to position [1293, 0]
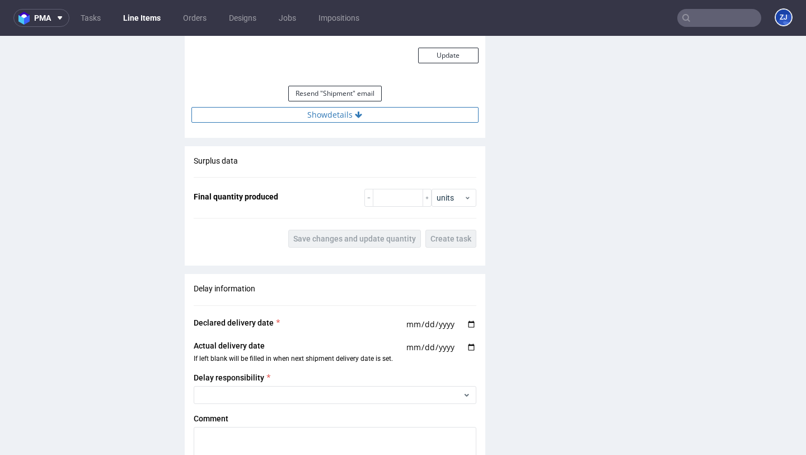
click at [411, 119] on button "Show details" at bounding box center [334, 115] width 287 height 16
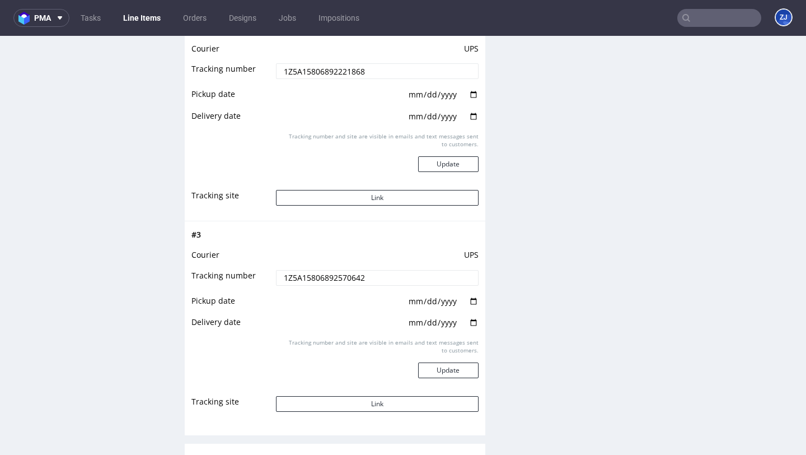
scroll to position [1617, 0]
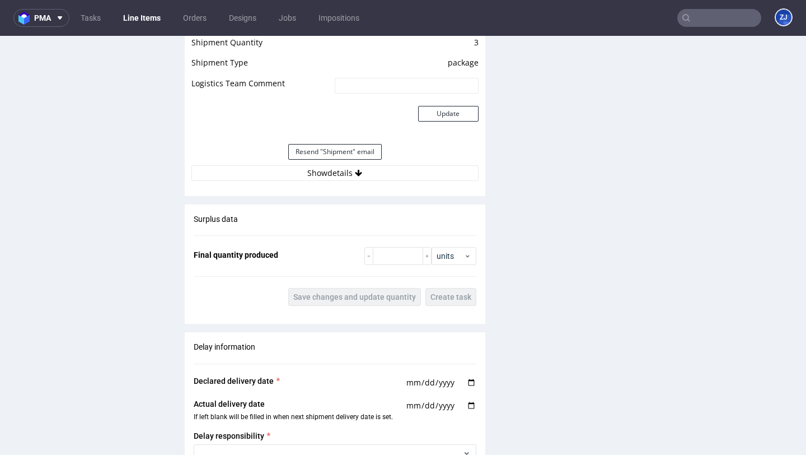
scroll to position [1232, 0]
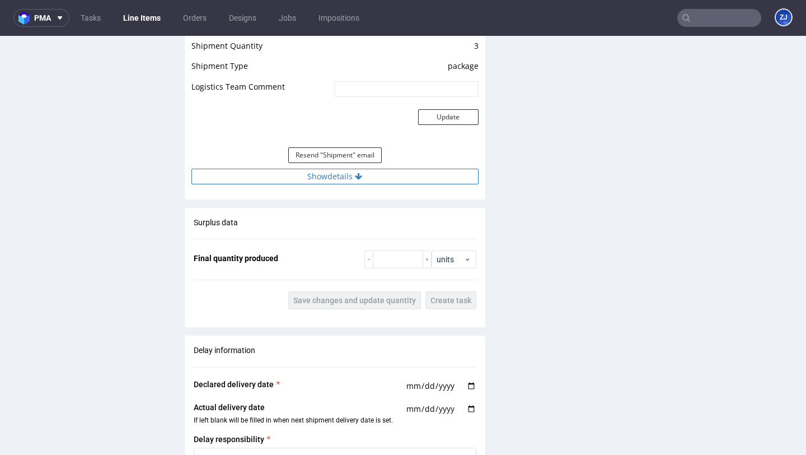
click at [429, 179] on button "Show details" at bounding box center [334, 177] width 287 height 16
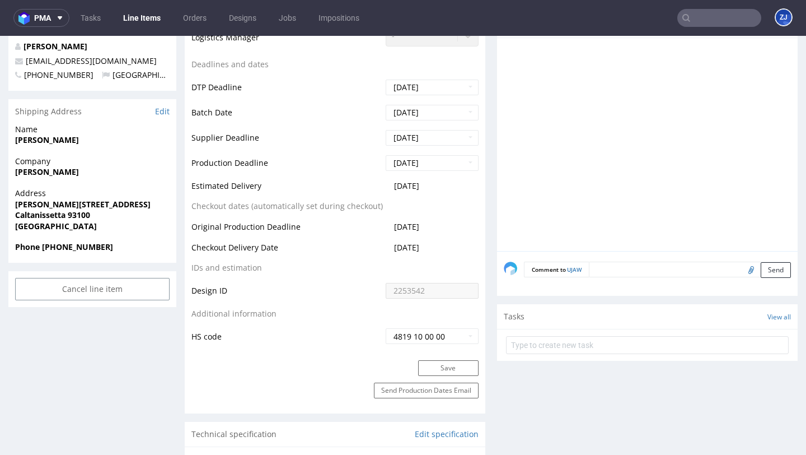
scroll to position [182, 0]
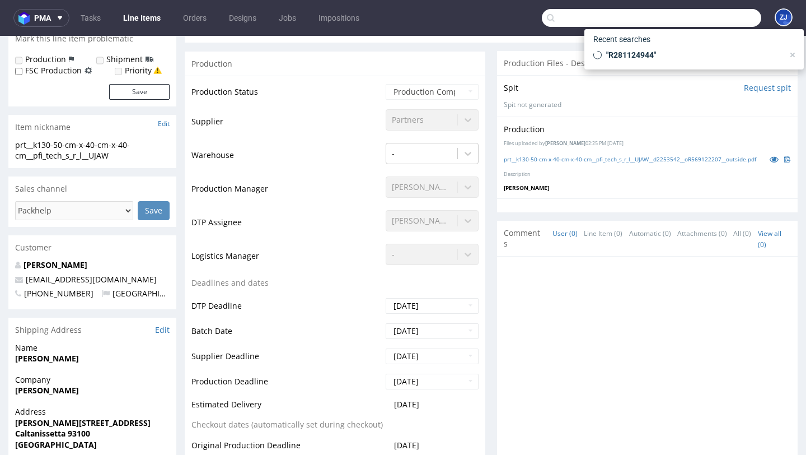
click at [713, 12] on input "text" at bounding box center [651, 18] width 219 height 18
paste input "BYRG"
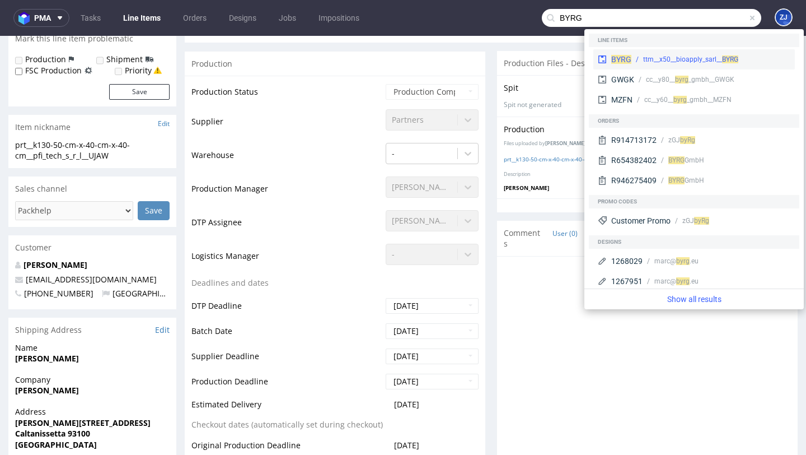
type input "BYRG"
click at [664, 60] on div "ttm__x50__bioapply_sarl__ BYRG" at bounding box center [690, 59] width 95 height 10
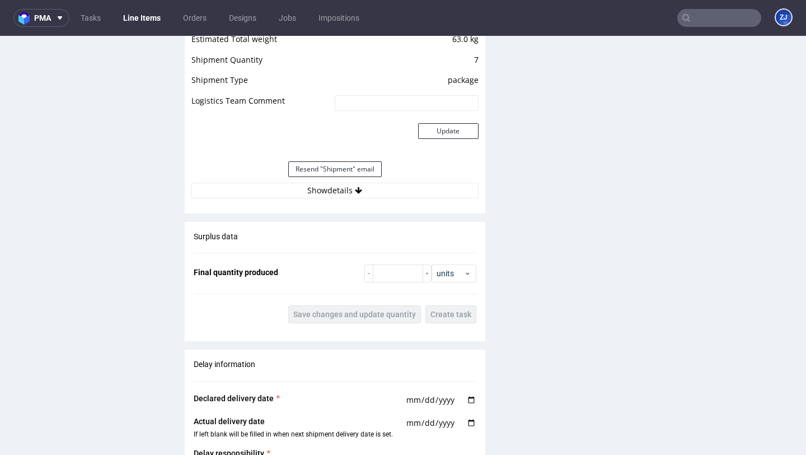
scroll to position [1036, 0]
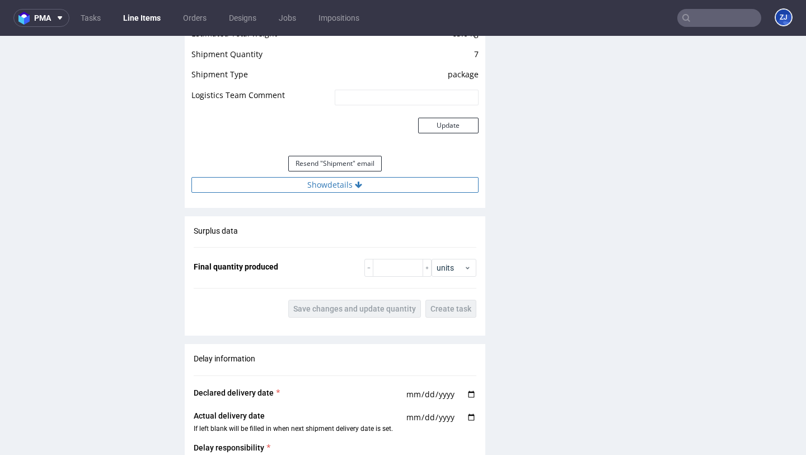
click at [326, 181] on button "Show details" at bounding box center [334, 185] width 287 height 16
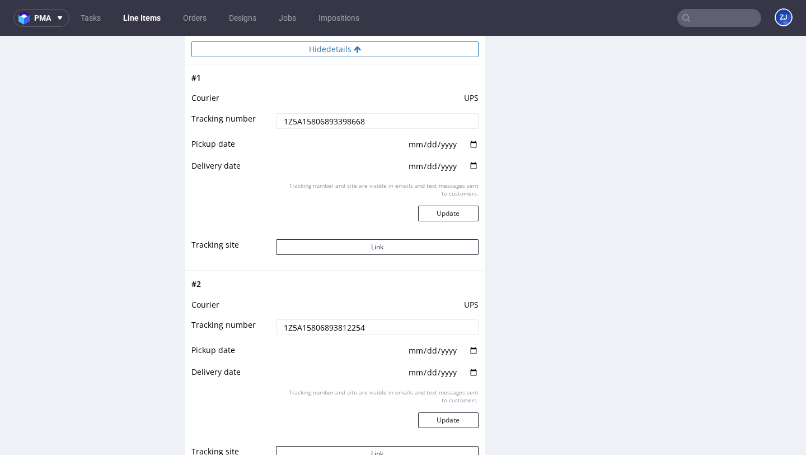
scroll to position [1175, 0]
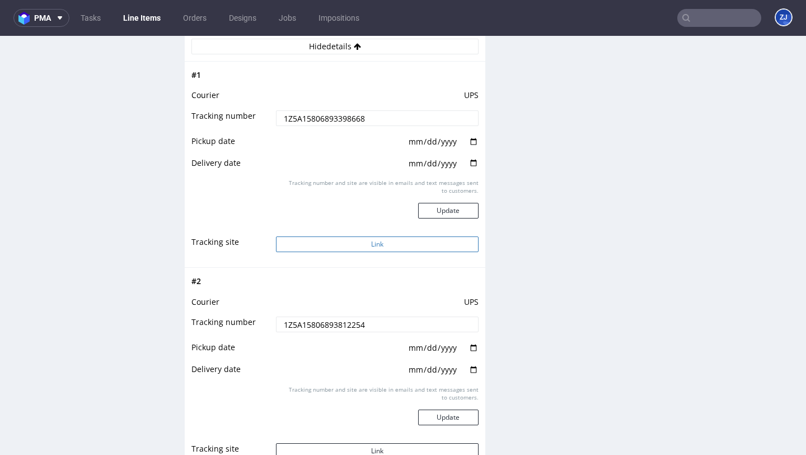
click at [338, 244] on button "Link" at bounding box center [377, 244] width 202 height 16
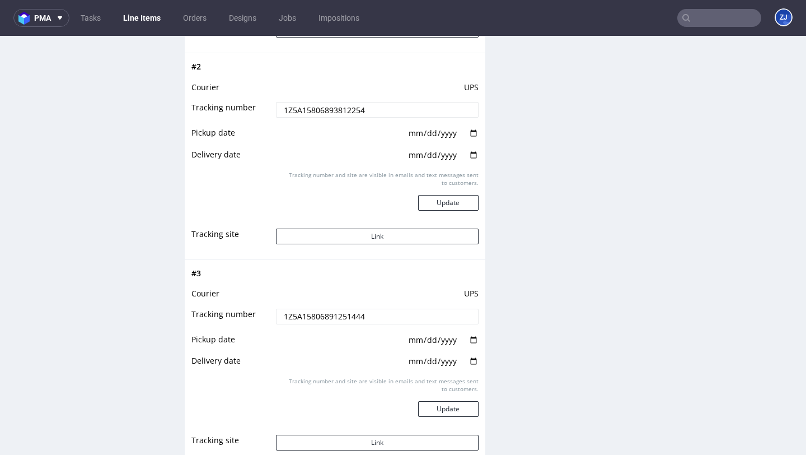
scroll to position [1404, 0]
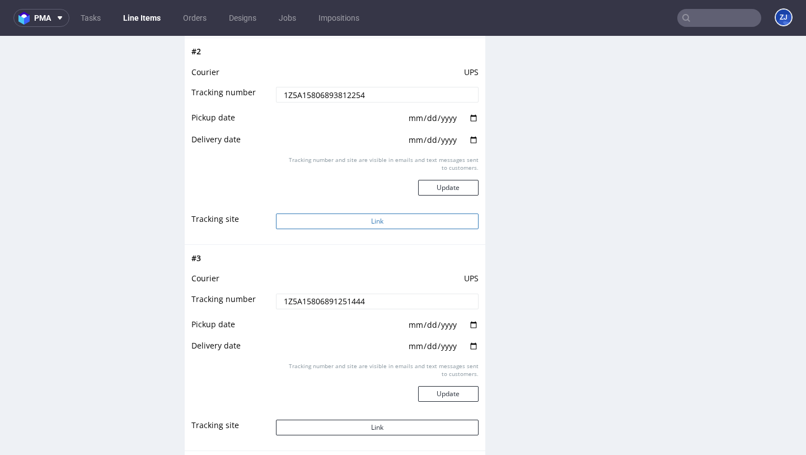
click at [419, 221] on button "Link" at bounding box center [377, 221] width 202 height 16
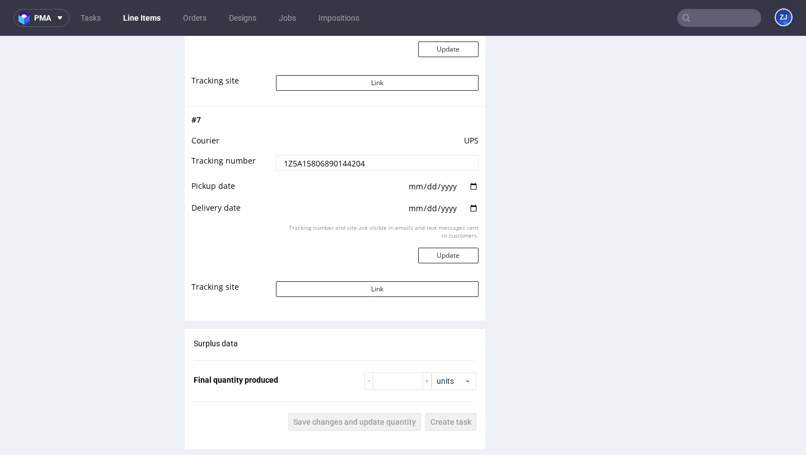
scroll to position [2490, 0]
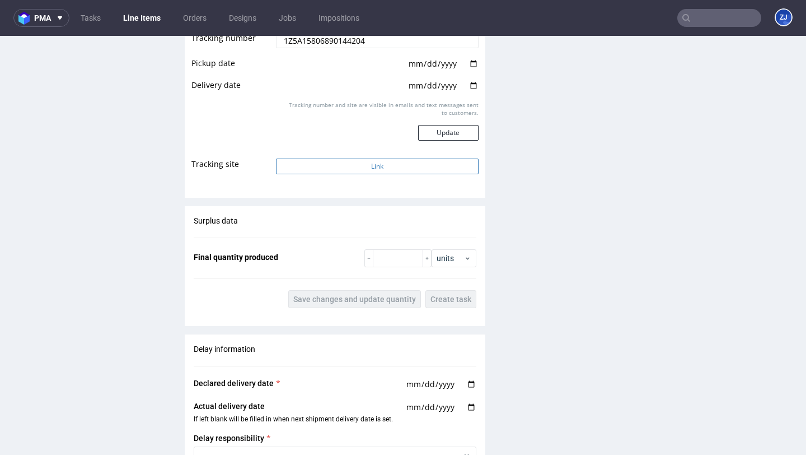
click at [435, 161] on button "Link" at bounding box center [377, 166] width 202 height 16
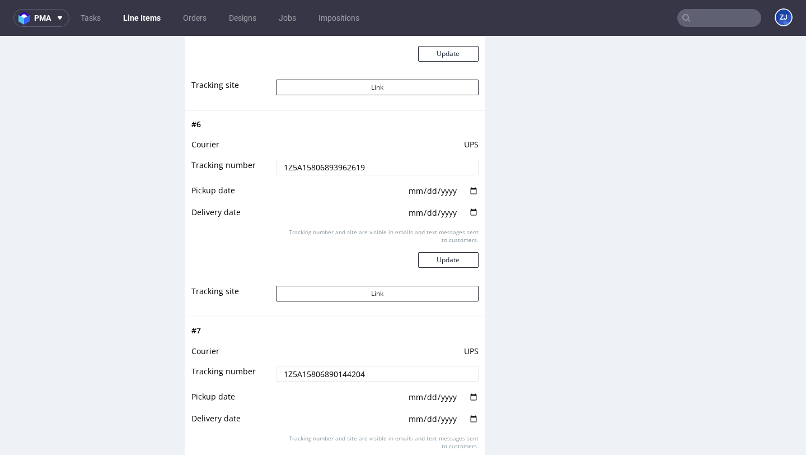
scroll to position [2013, 0]
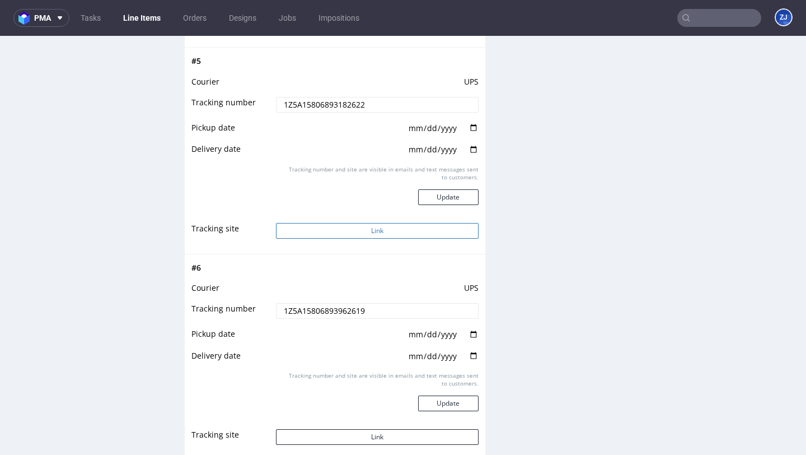
click at [410, 230] on button "Link" at bounding box center [377, 231] width 202 height 16
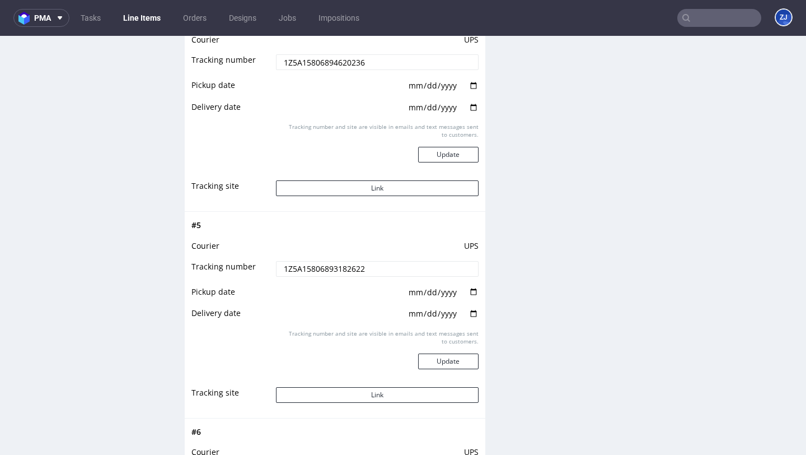
scroll to position [1842, 0]
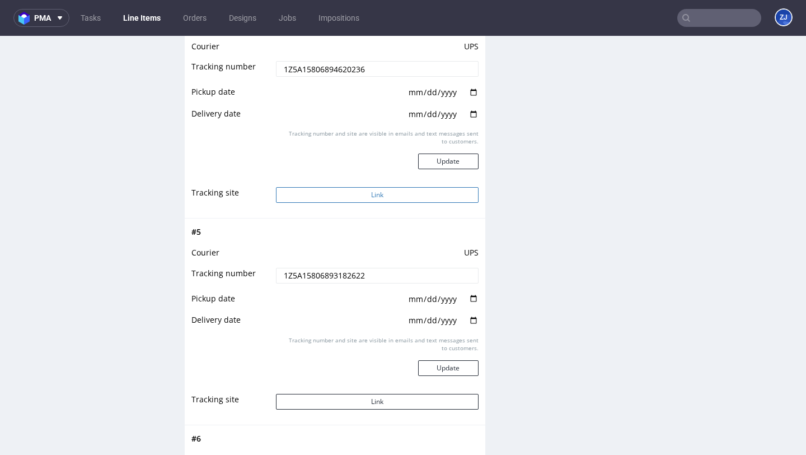
click at [423, 195] on button "Link" at bounding box center [377, 195] width 202 height 16
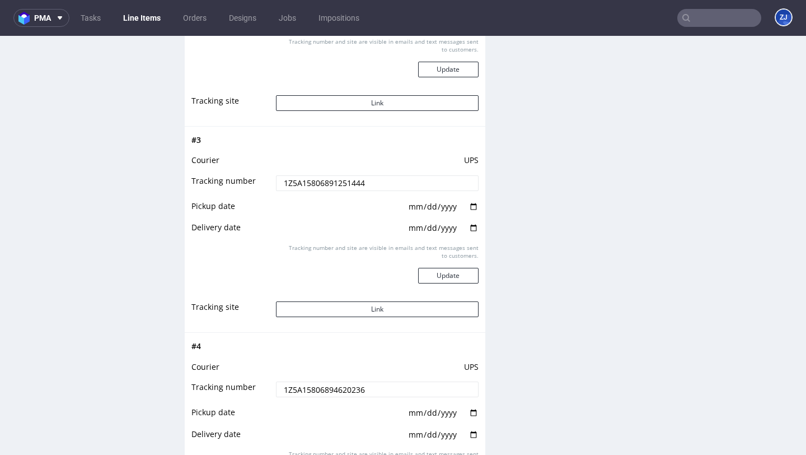
scroll to position [1465, 0]
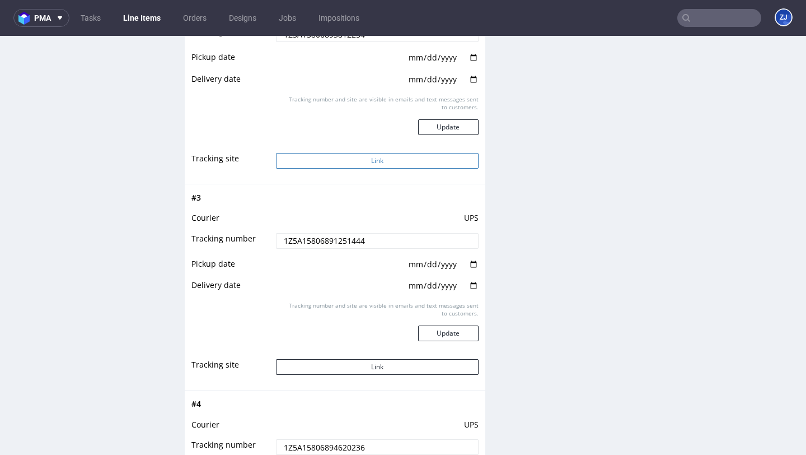
click at [423, 154] on button "Link" at bounding box center [377, 161] width 202 height 16
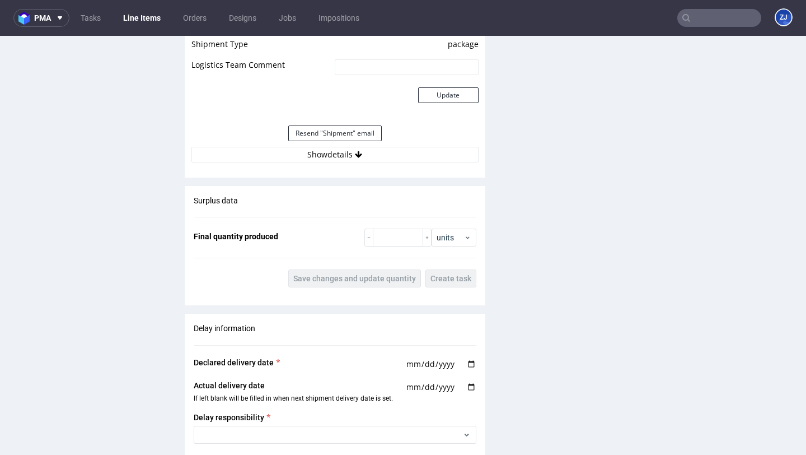
scroll to position [1124, 0]
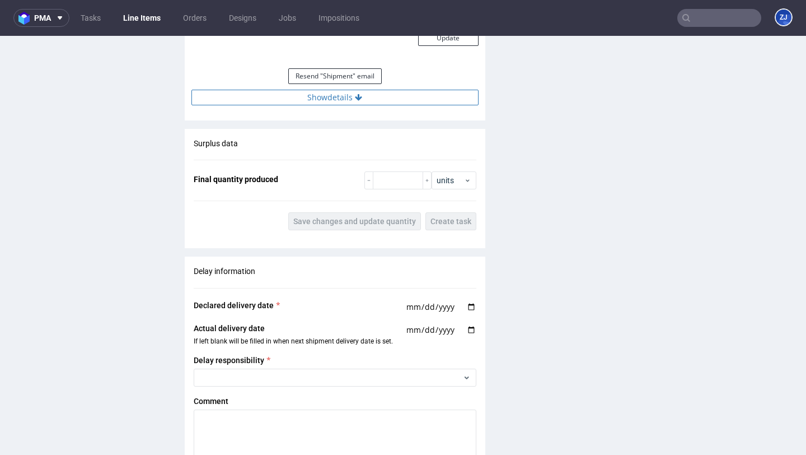
click at [406, 99] on button "Show details" at bounding box center [334, 98] width 287 height 16
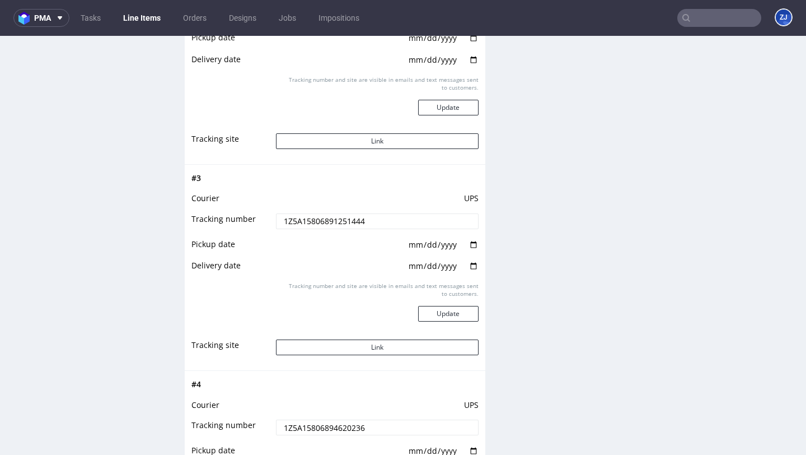
scroll to position [1268, 0]
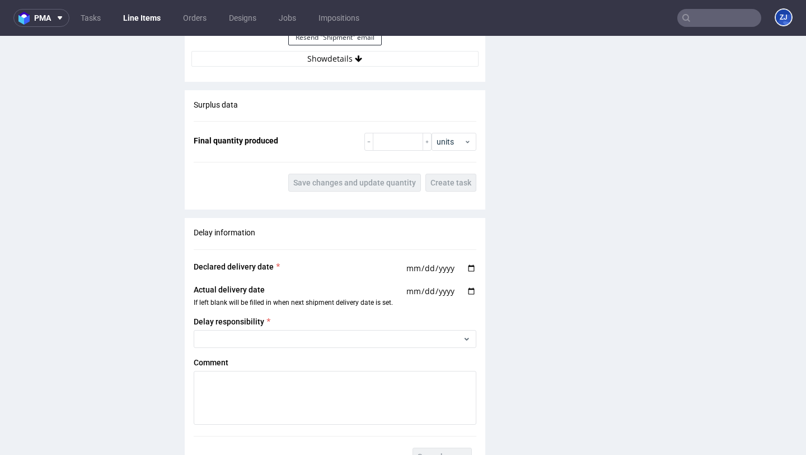
scroll to position [1031, 0]
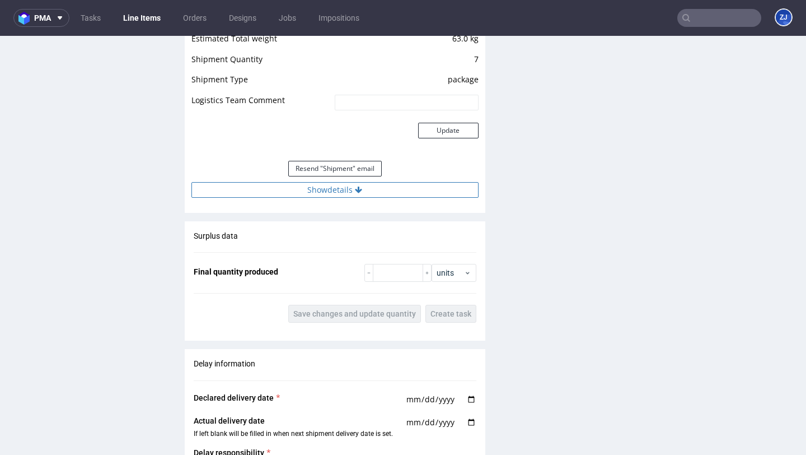
click at [399, 188] on button "Show details" at bounding box center [334, 190] width 287 height 16
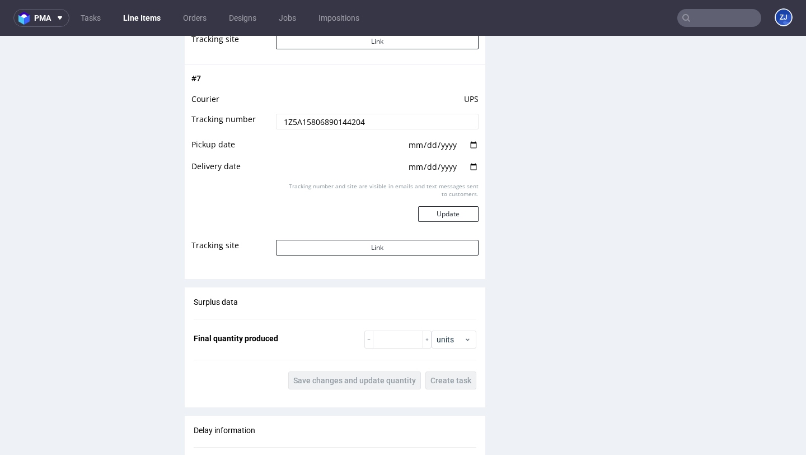
scroll to position [2461, 0]
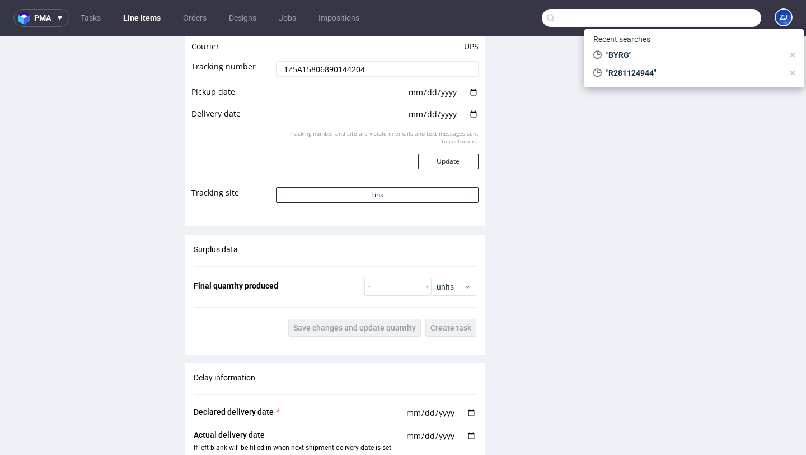
click at [706, 17] on input "text" at bounding box center [651, 18] width 219 height 18
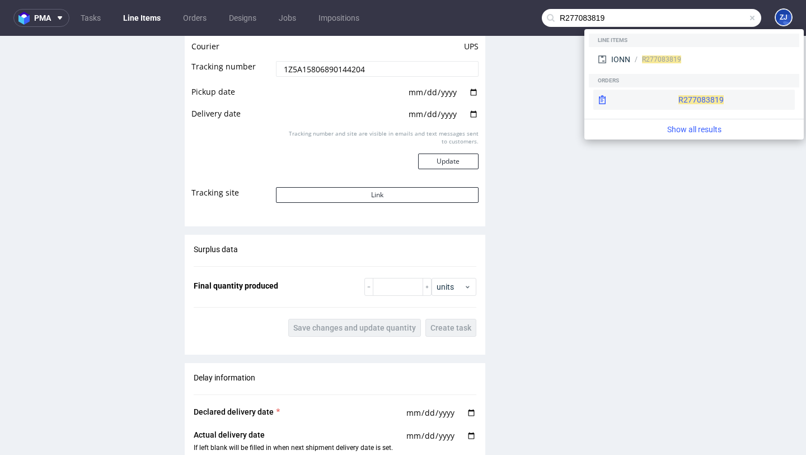
type input "R277083819"
click at [679, 96] on span "R277083819" at bounding box center [701, 99] width 45 height 9
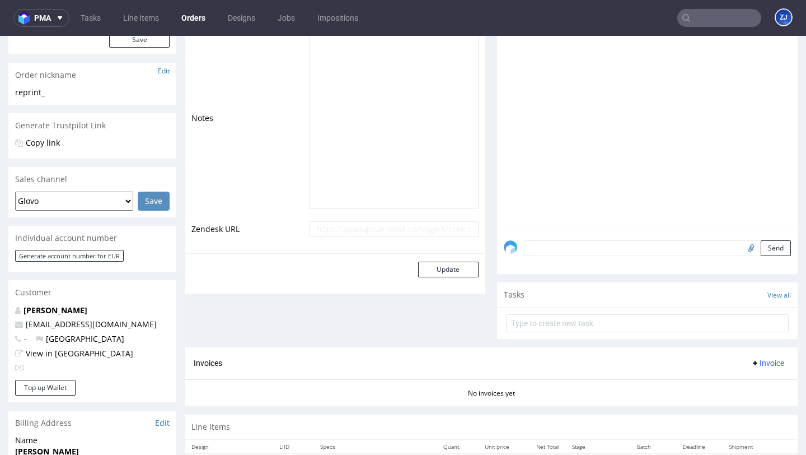
scroll to position [494, 0]
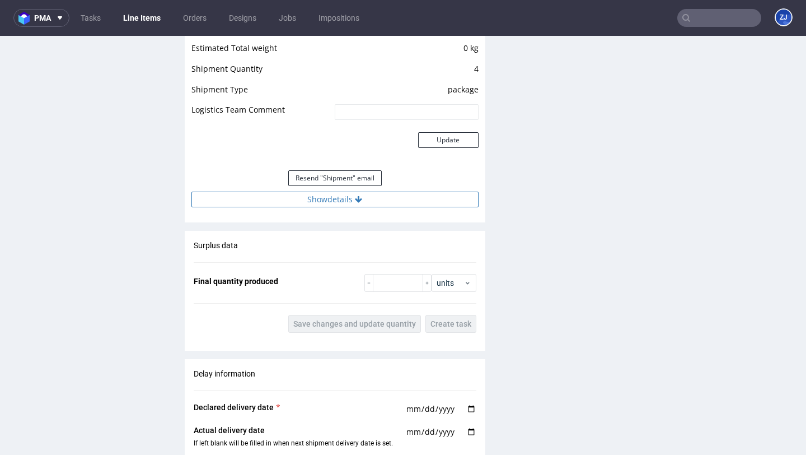
click at [289, 198] on button "Show details" at bounding box center [334, 199] width 287 height 16
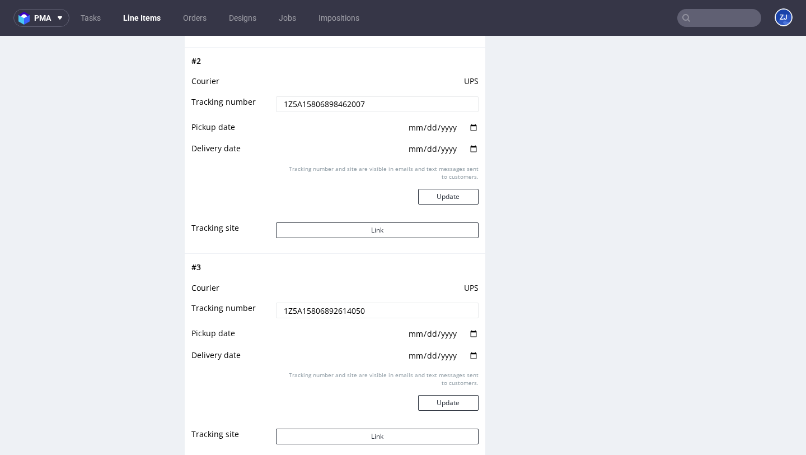
scroll to position [1980, 0]
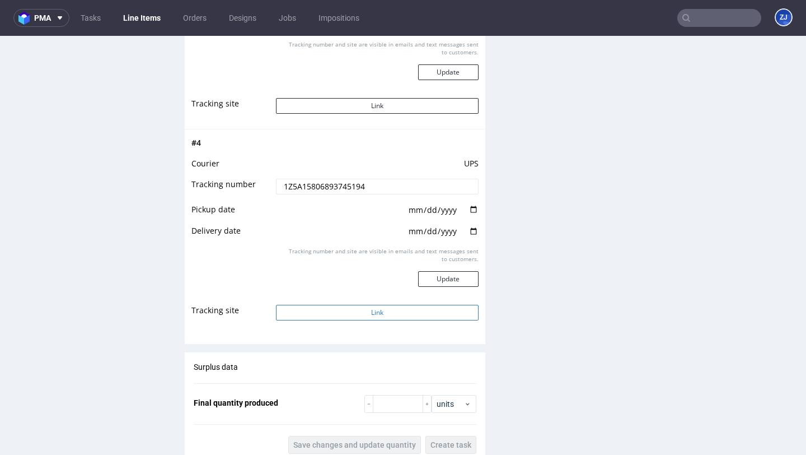
click at [308, 316] on button "Link" at bounding box center [377, 313] width 202 height 16
click at [703, 16] on input "text" at bounding box center [719, 18] width 84 height 18
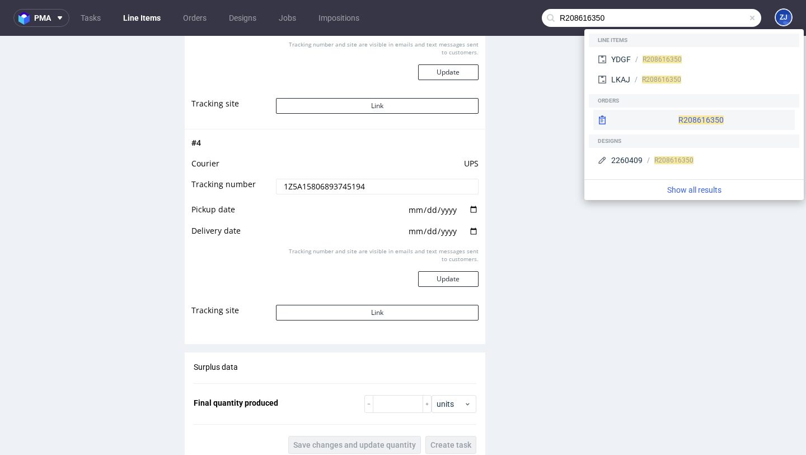
type input "R208616350"
click at [679, 123] on span "R208616350" at bounding box center [701, 119] width 45 height 9
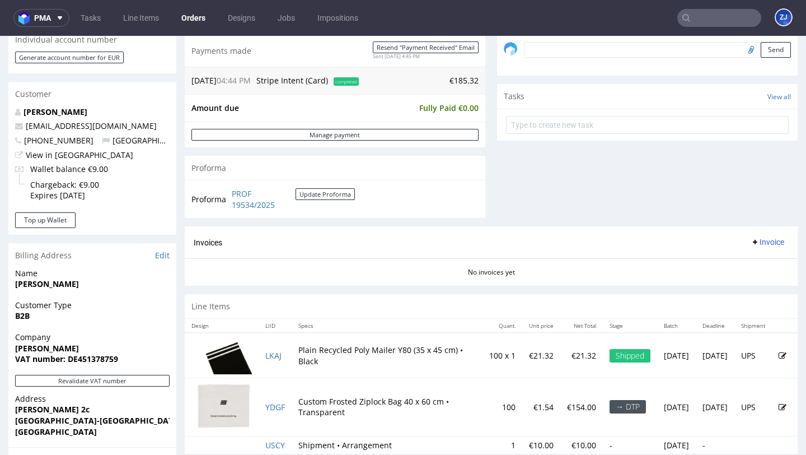
scroll to position [523, 0]
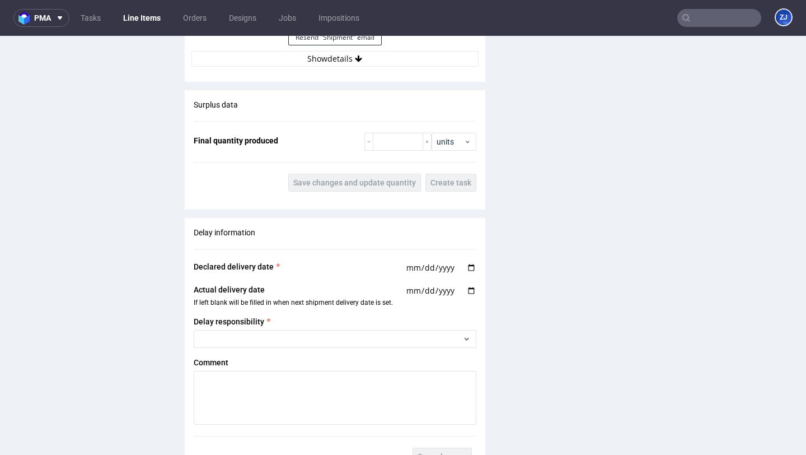
scroll to position [1147, 0]
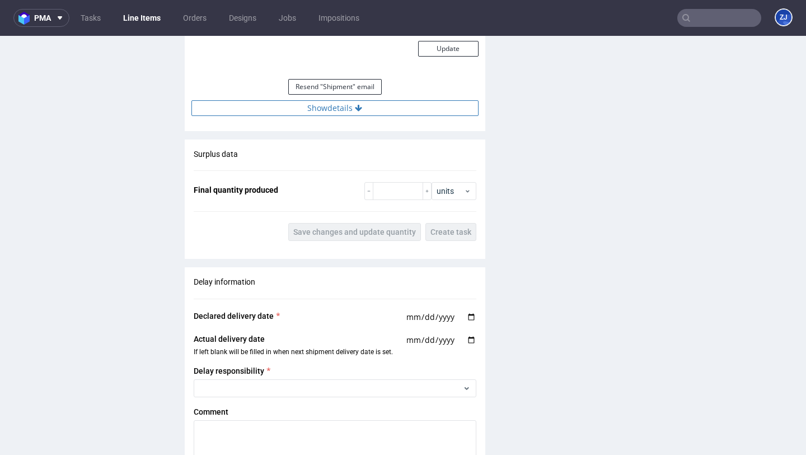
click at [333, 106] on button "Show details" at bounding box center [334, 108] width 287 height 16
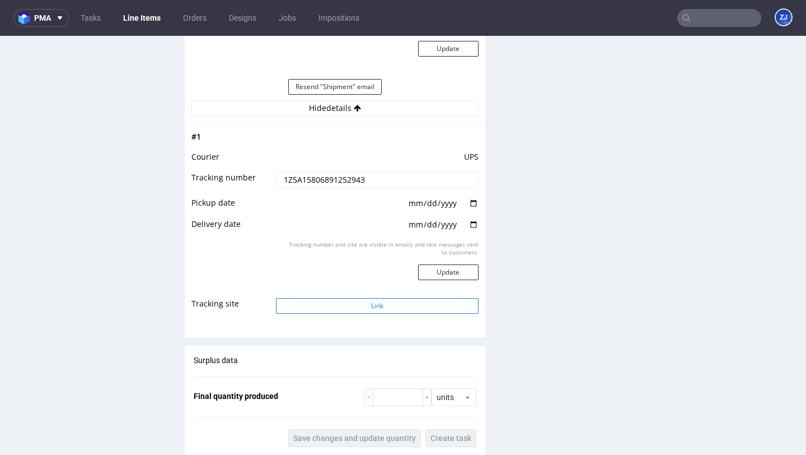
click at [405, 302] on button "Link" at bounding box center [377, 306] width 202 height 16
